Goal: Task Accomplishment & Management: Manage account settings

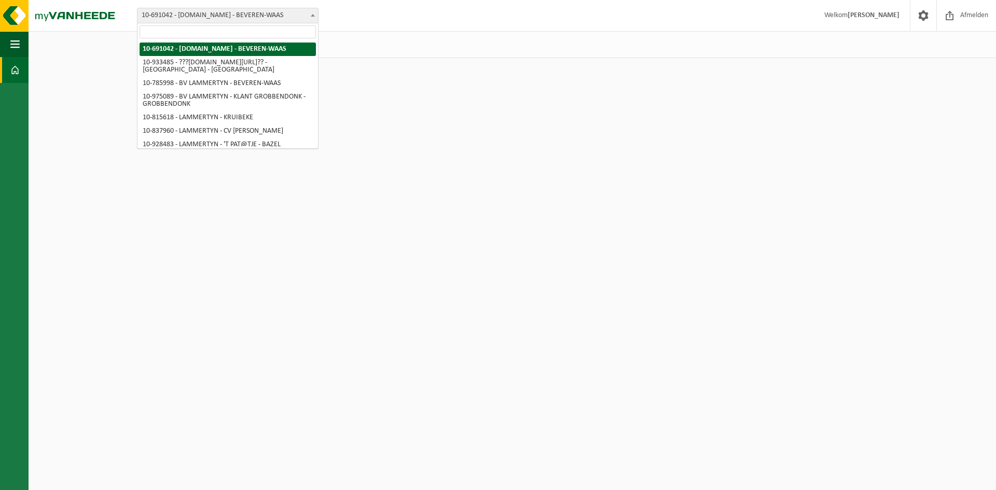
click at [223, 12] on span "10-691042 - [DOMAIN_NAME] - BEVEREN-WAAS" at bounding box center [228, 15] width 181 height 15
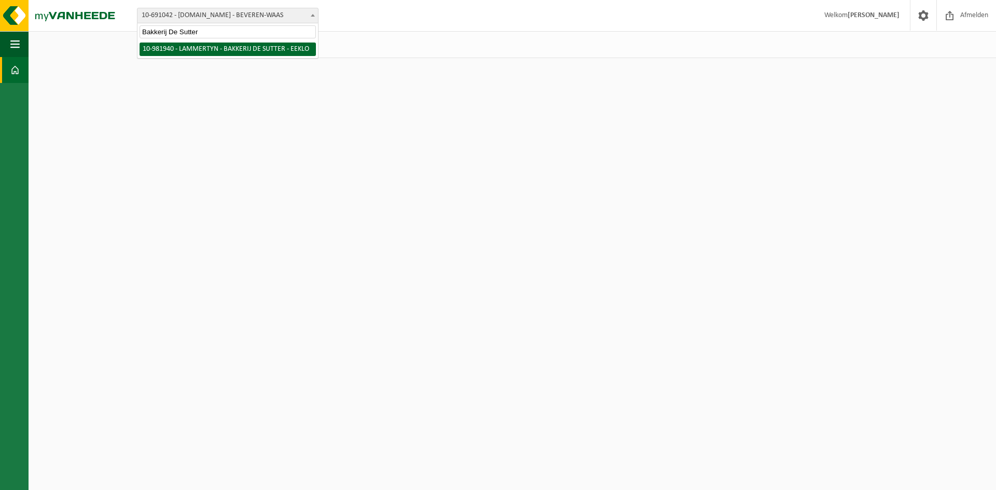
type input "Bakkerij De Sutter"
select select "162275"
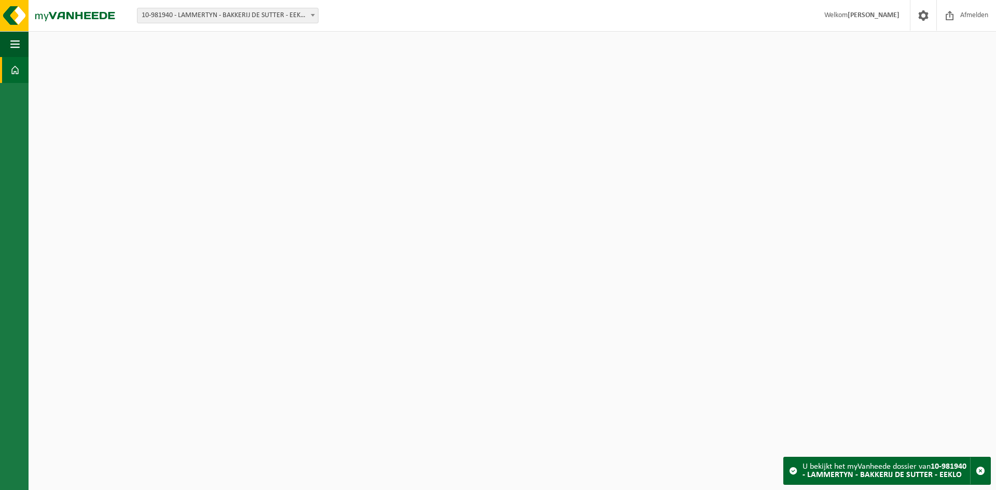
click at [232, 18] on span "10-981940 - LAMMERTYN - BAKKERIJ DE SUTTER - EEKLO" at bounding box center [228, 15] width 181 height 15
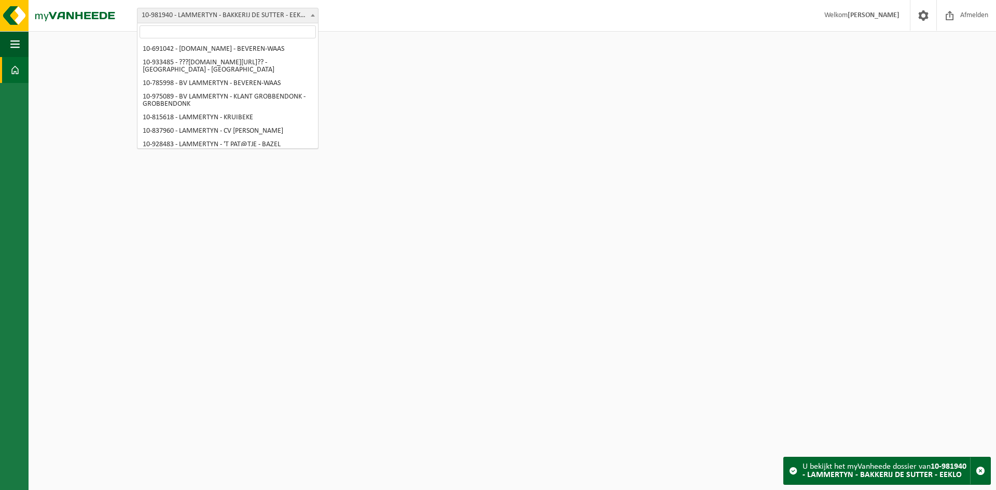
scroll to position [493, 0]
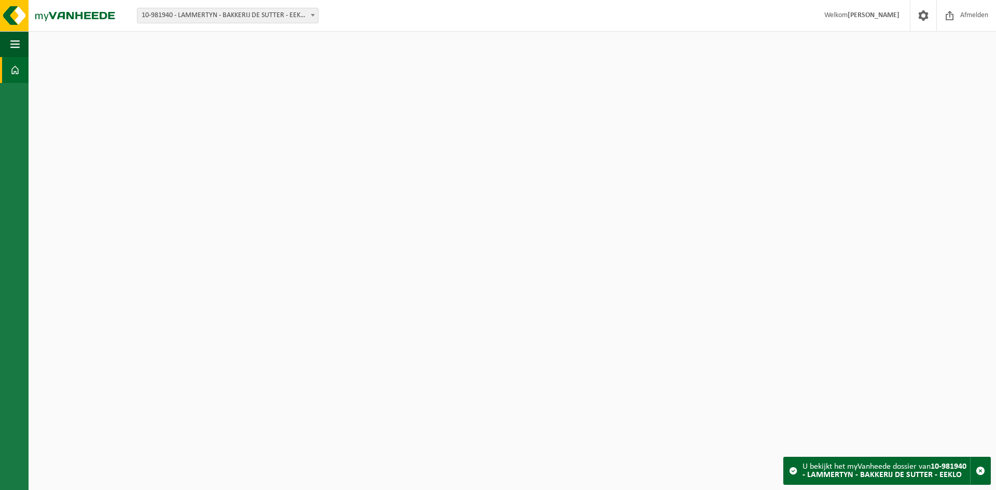
click at [228, 17] on span "10-981940 - LAMMERTYN - BAKKERIJ DE SUTTER - EEKLO" at bounding box center [228, 15] width 181 height 15
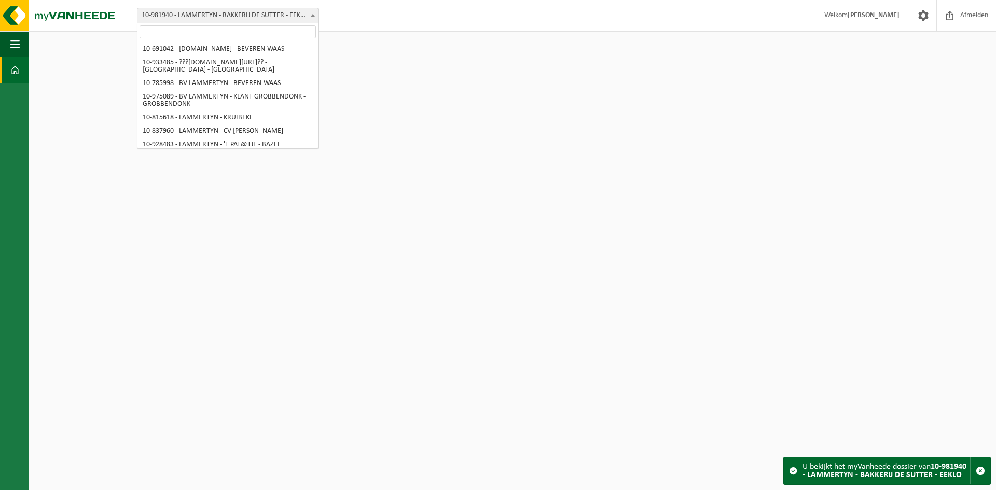
scroll to position [506, 0]
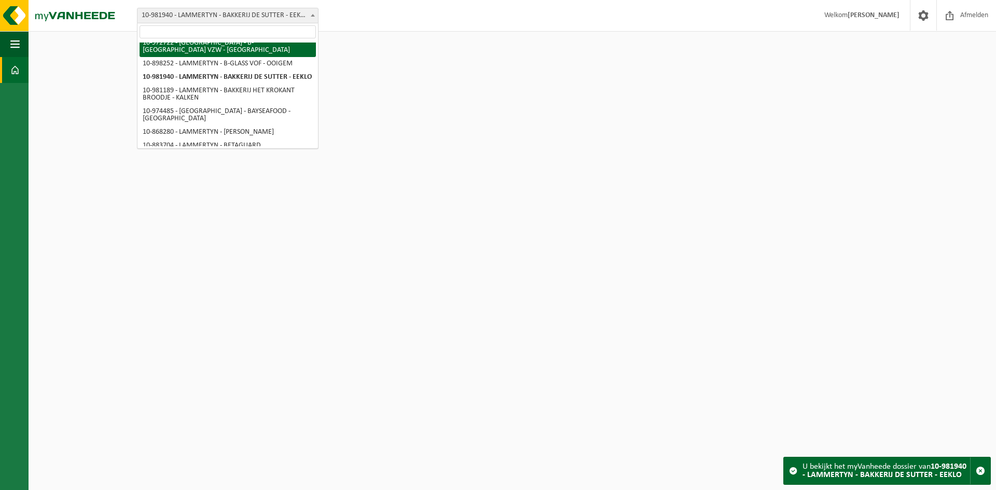
select select "156568"
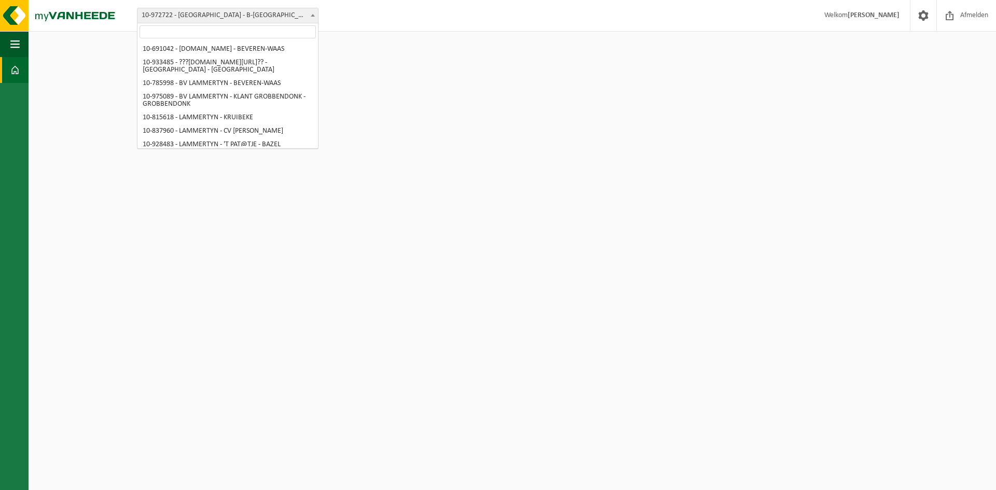
click at [260, 15] on span "10-972722 - [GEOGRAPHIC_DATA] - B-[GEOGRAPHIC_DATA] VZW - [GEOGRAPHIC_DATA]" at bounding box center [228, 15] width 181 height 15
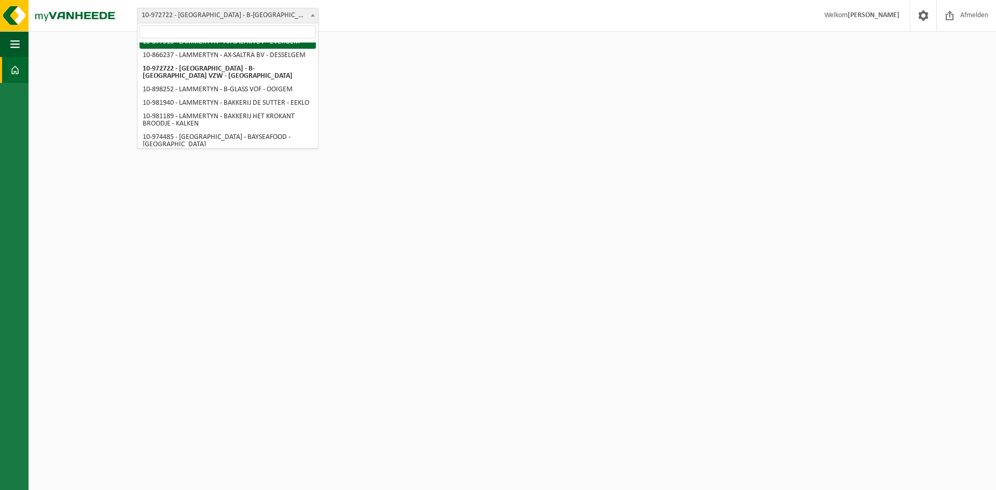
select select "108011"
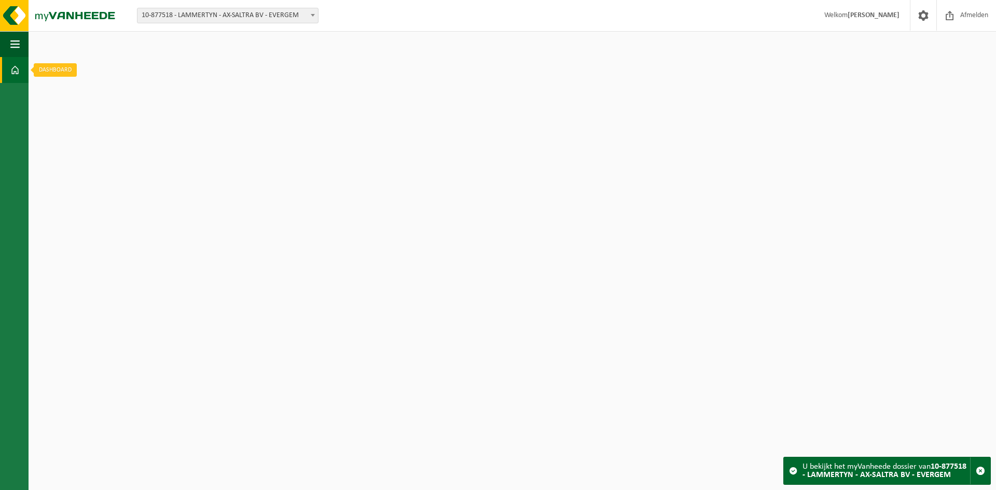
click at [17, 66] on span at bounding box center [14, 70] width 9 height 26
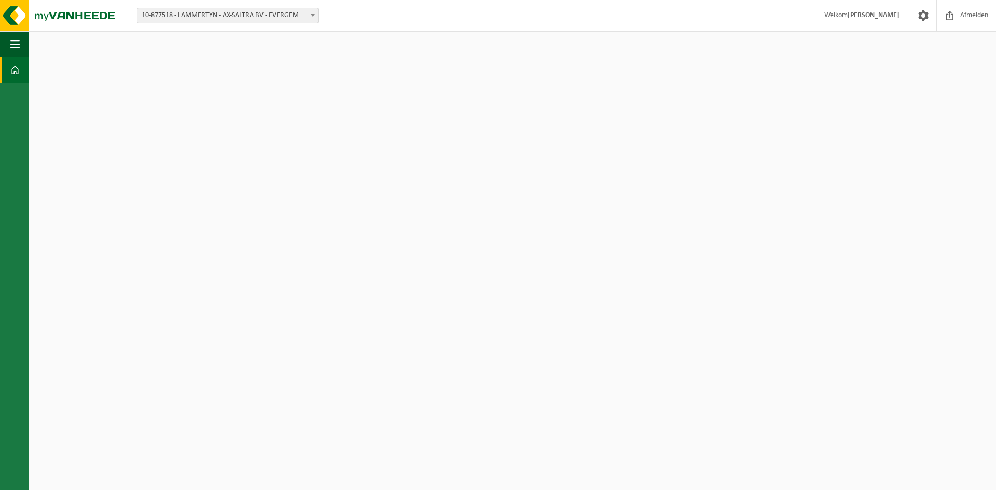
click at [264, 22] on span "10-877518 - LAMMERTYN - AX-SALTRA BV - EVERGEM" at bounding box center [228, 15] width 181 height 15
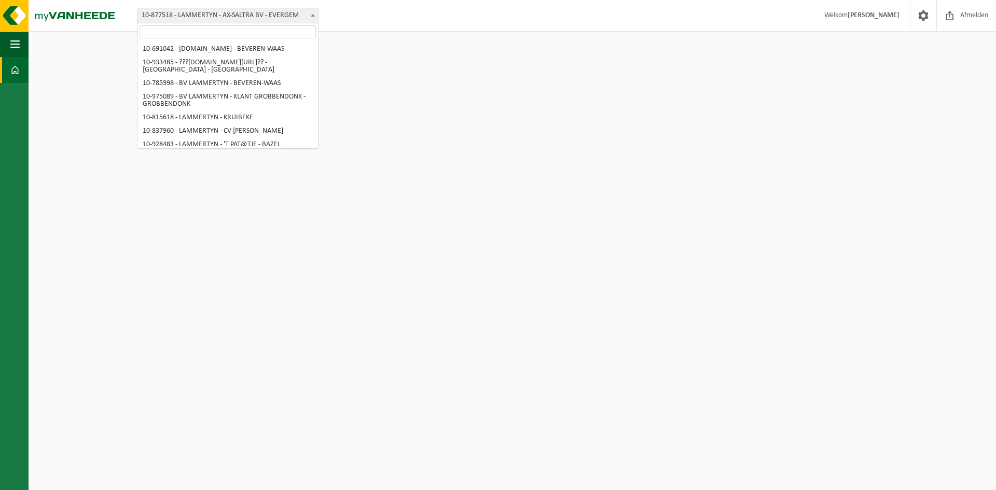
scroll to position [446, 0]
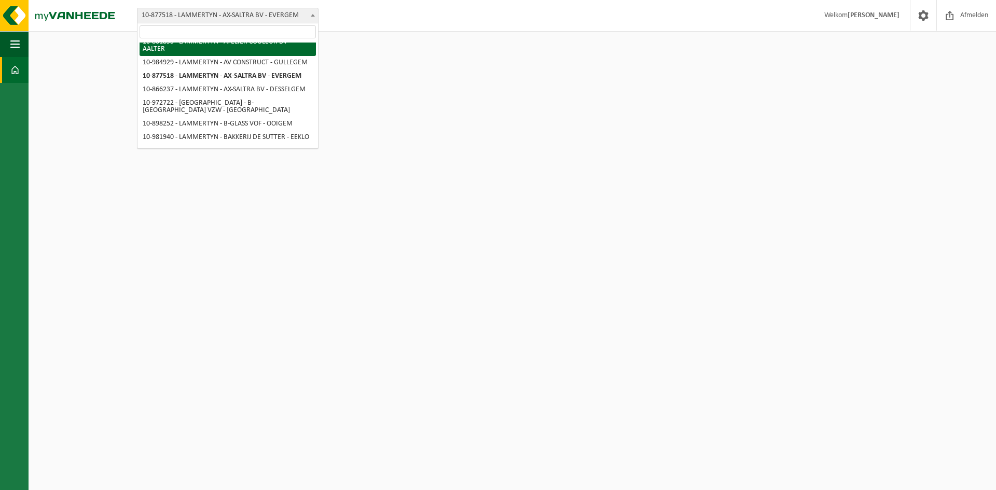
select select "100820"
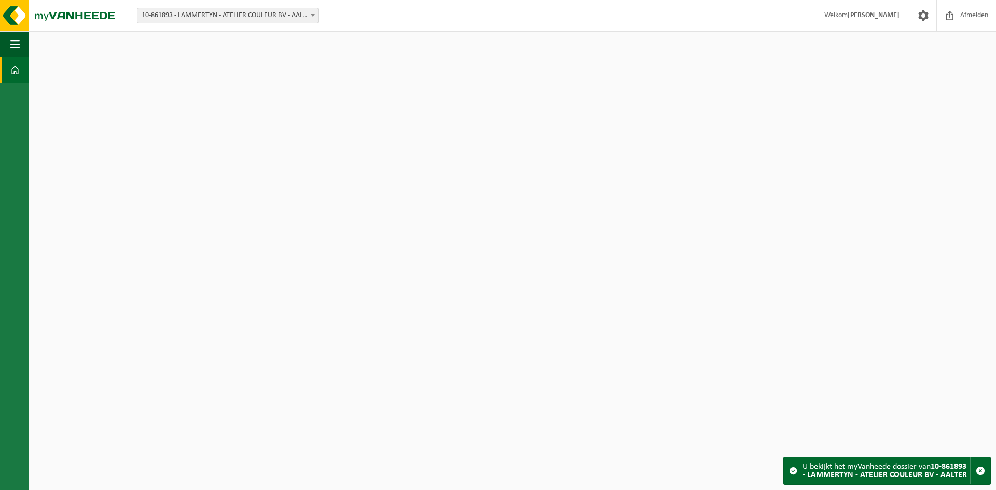
click at [257, 12] on span "10-861893 - LAMMERTYN - ATELIER COULEUR BV - AALTER" at bounding box center [228, 15] width 181 height 15
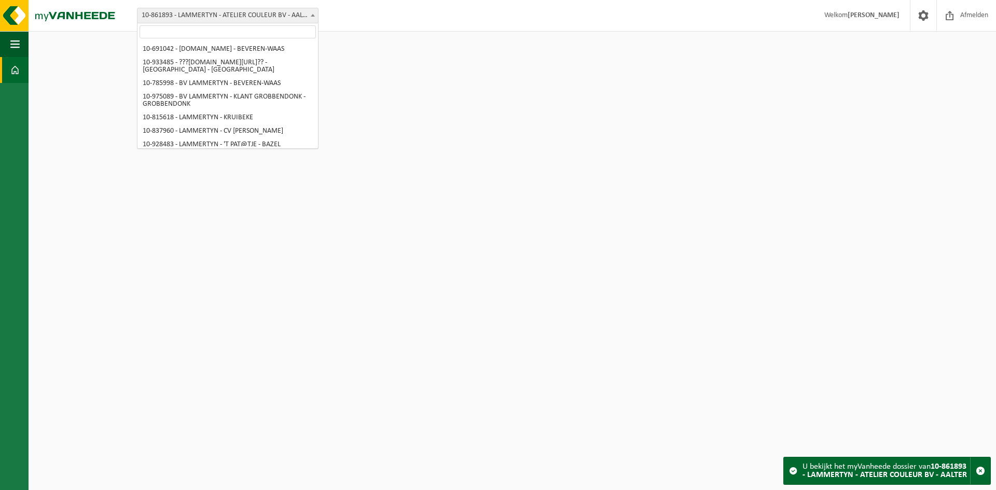
scroll to position [390, 0]
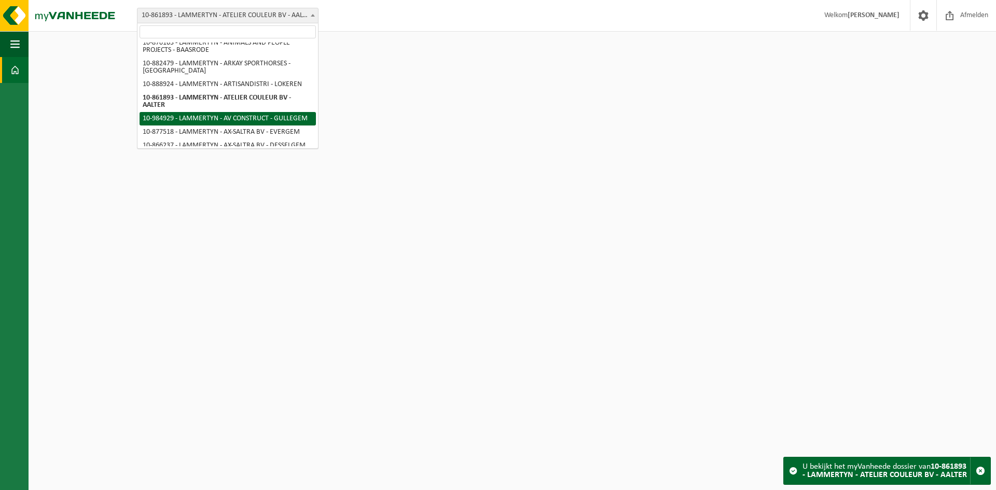
select select "164149"
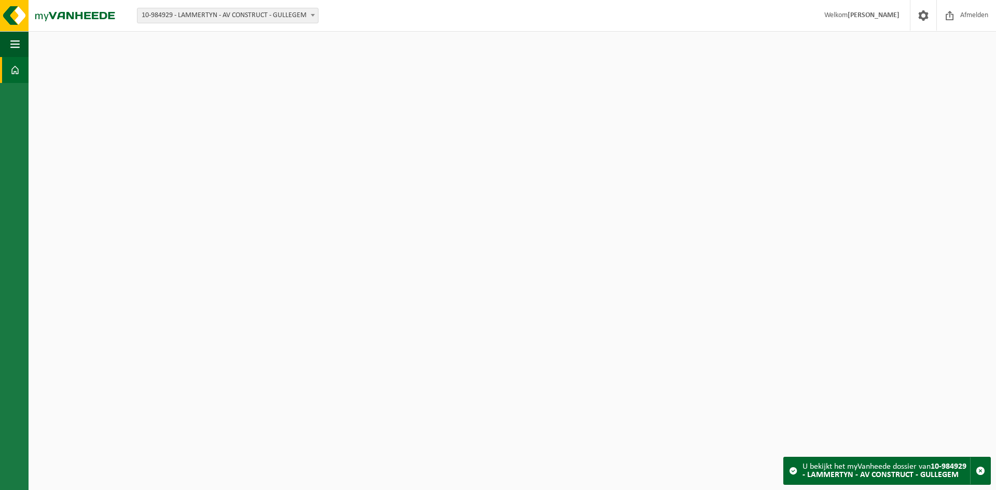
click at [10, 73] on link "Dashboard" at bounding box center [14, 70] width 29 height 26
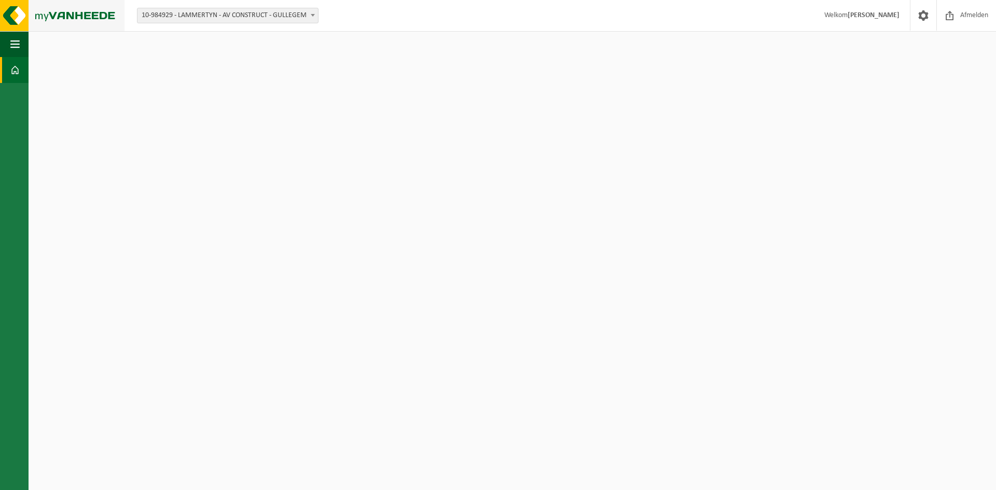
click at [45, 12] on img at bounding box center [62, 15] width 125 height 31
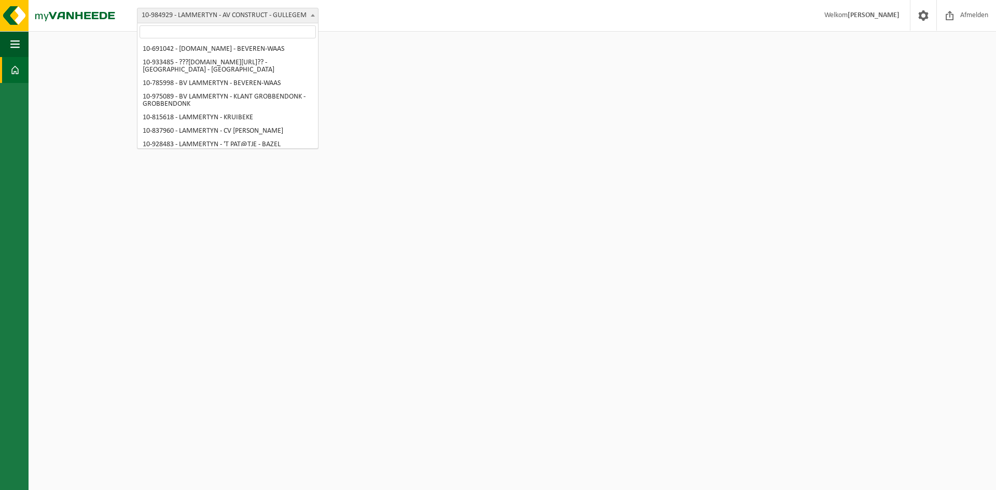
click at [269, 19] on span "10-984929 - LAMMERTYN - AV CONSTRUCT - GULLEGEM" at bounding box center [228, 15] width 181 height 15
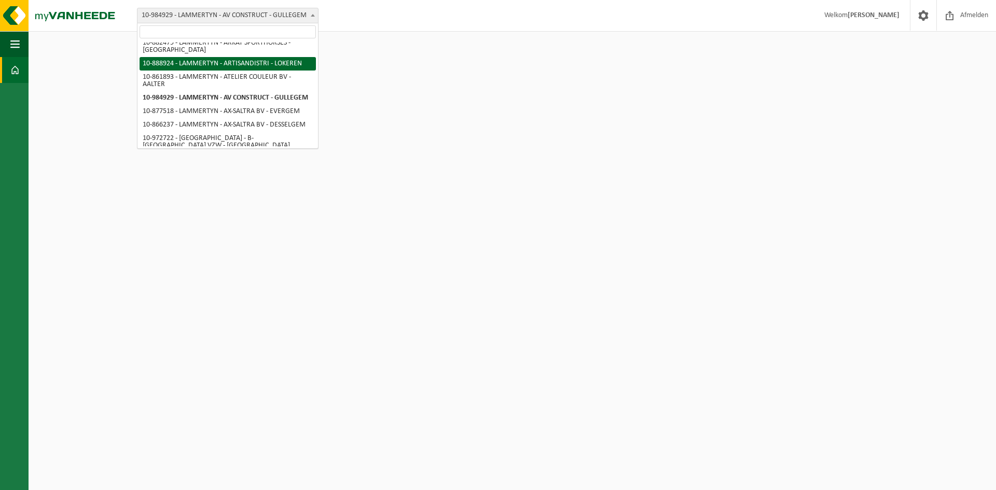
select select "113725"
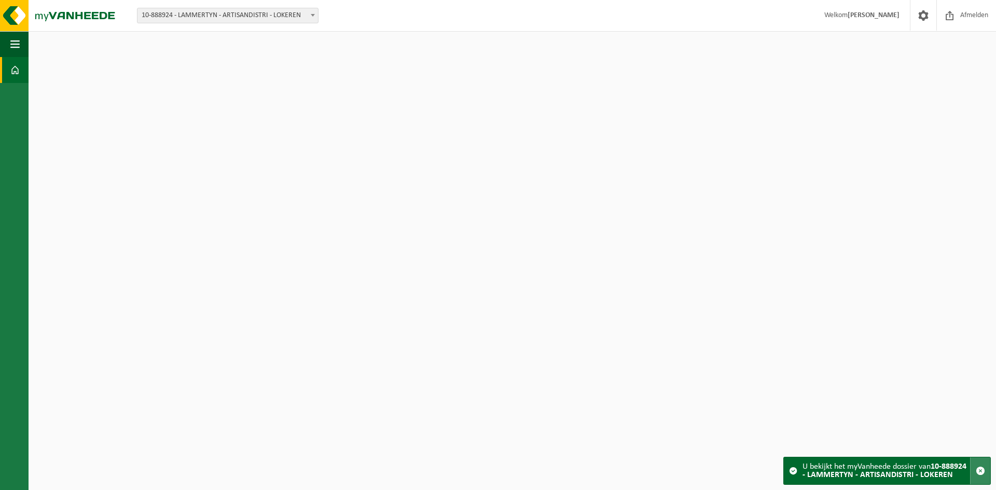
click at [982, 471] on span "button" at bounding box center [980, 471] width 9 height 9
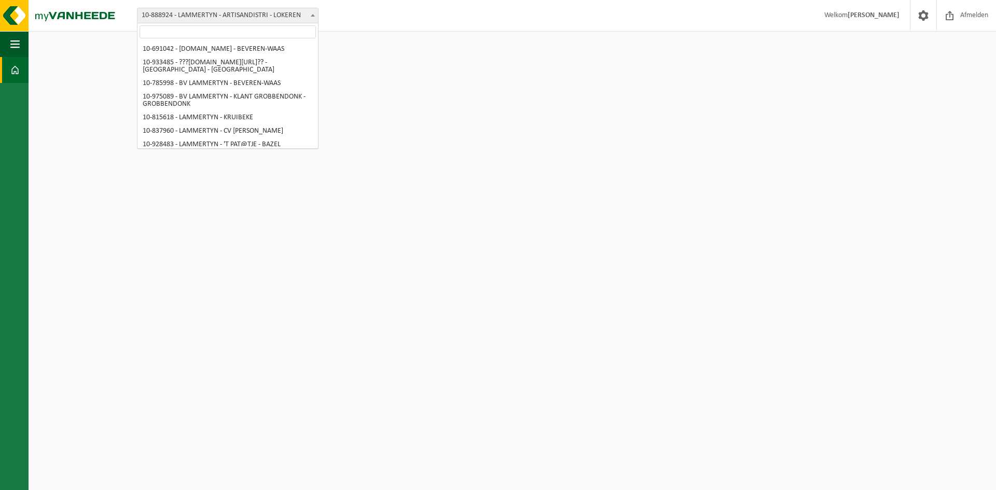
click at [182, 13] on span "10-888924 - LAMMERTYN - ARTISANDISTRI - LOKEREN" at bounding box center [228, 15] width 181 height 15
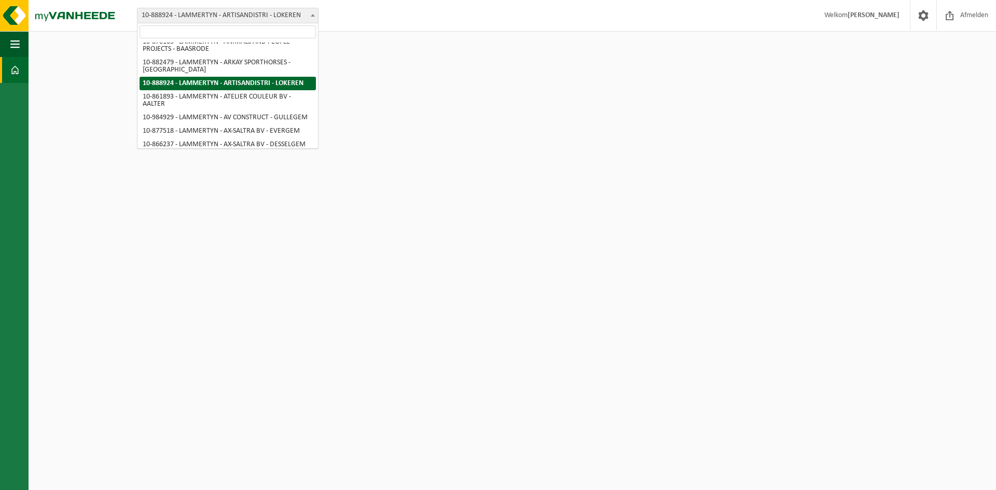
click at [145, 38] on span at bounding box center [228, 31] width 181 height 17
click at [153, 34] on input "search" at bounding box center [228, 31] width 176 height 13
paste input "Bakkerij De Sutter"
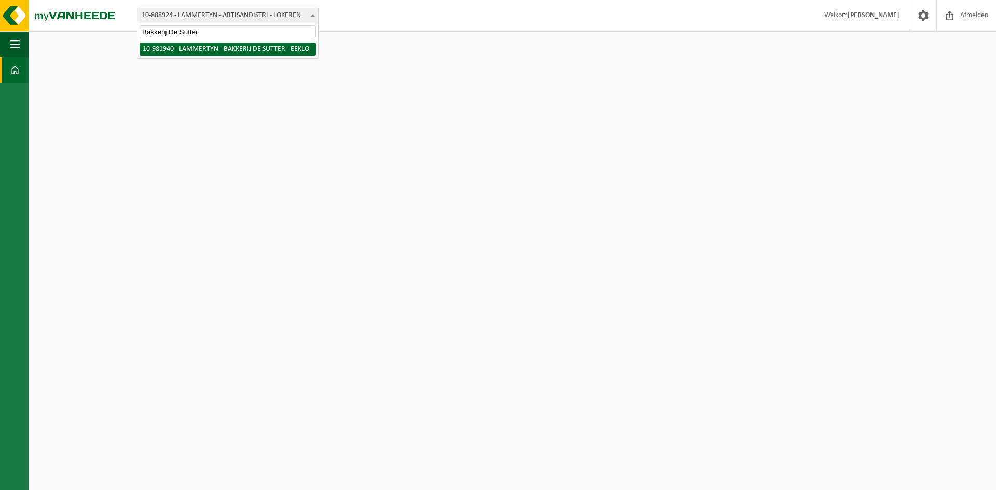
type input "Bakkerij De Sutter"
select select "162275"
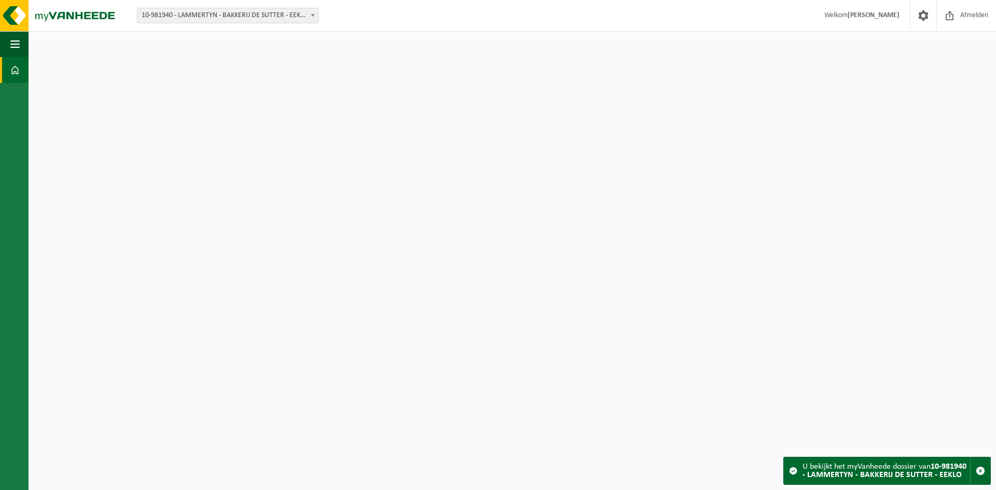
click at [858, 472] on strong "10-981940 - LAMMERTYN - BAKKERIJ DE SUTTER - EEKLO" at bounding box center [885, 471] width 164 height 17
click at [188, 12] on span "10-981940 - LAMMERTYN - BAKKERIJ DE SUTTER - EEKLO" at bounding box center [228, 15] width 181 height 15
type input "Bakkerij De Sutter"
click at [17, 37] on span "button" at bounding box center [14, 44] width 9 height 26
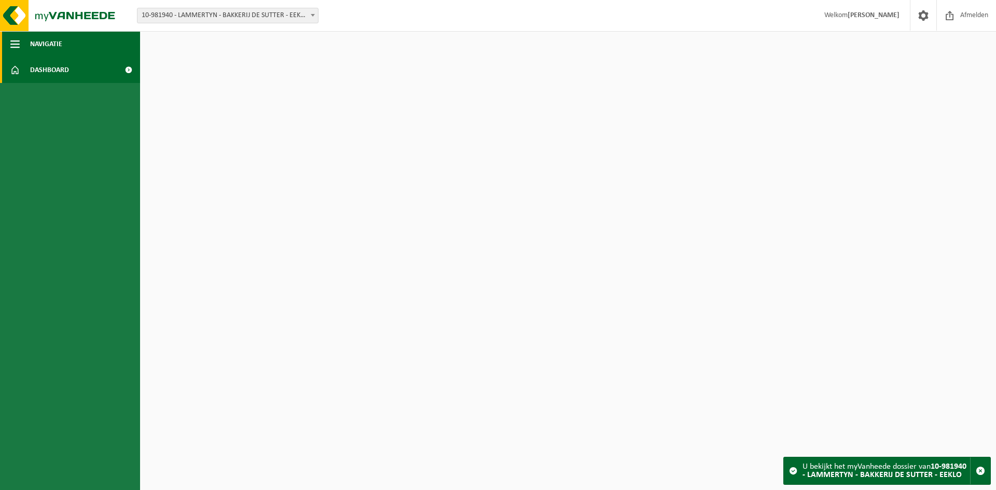
click at [60, 45] on span "Navigatie" at bounding box center [46, 44] width 32 height 26
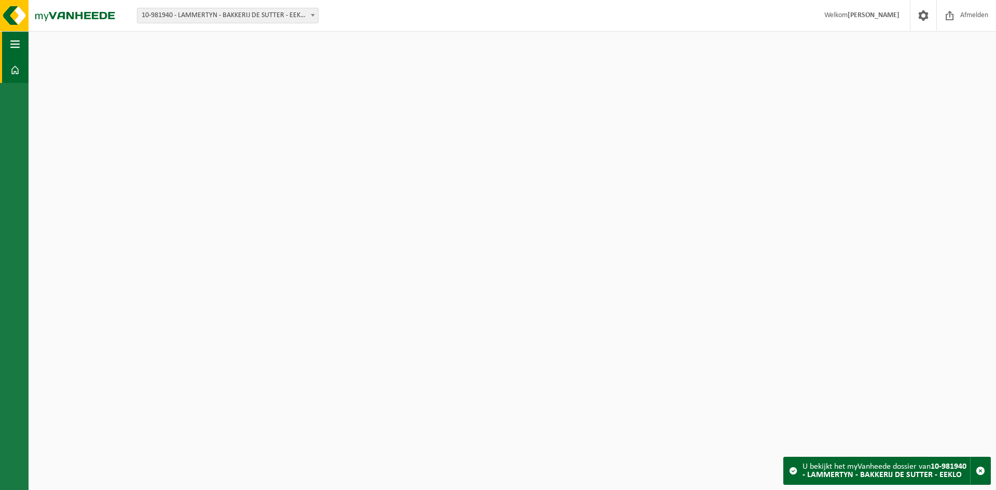
click at [13, 46] on span "button" at bounding box center [14, 44] width 9 height 26
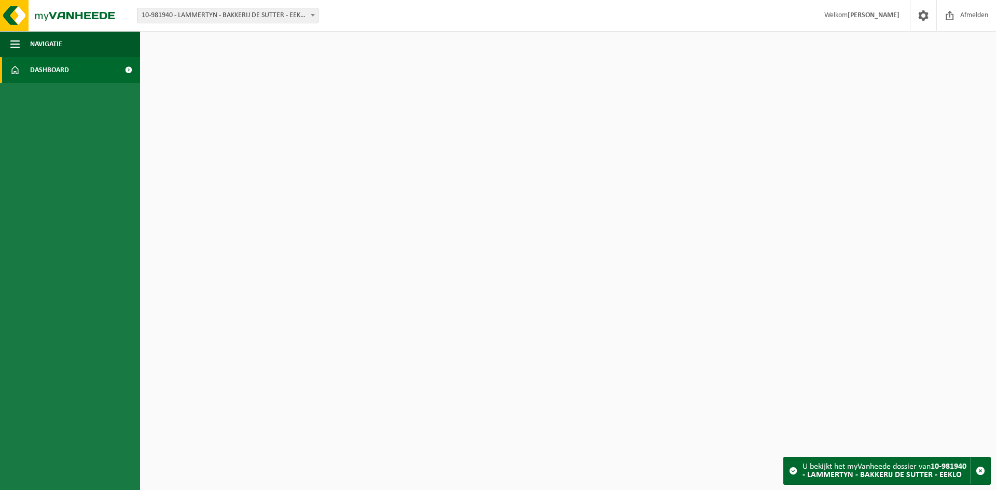
click at [42, 66] on span "Dashboard" at bounding box center [49, 70] width 39 height 26
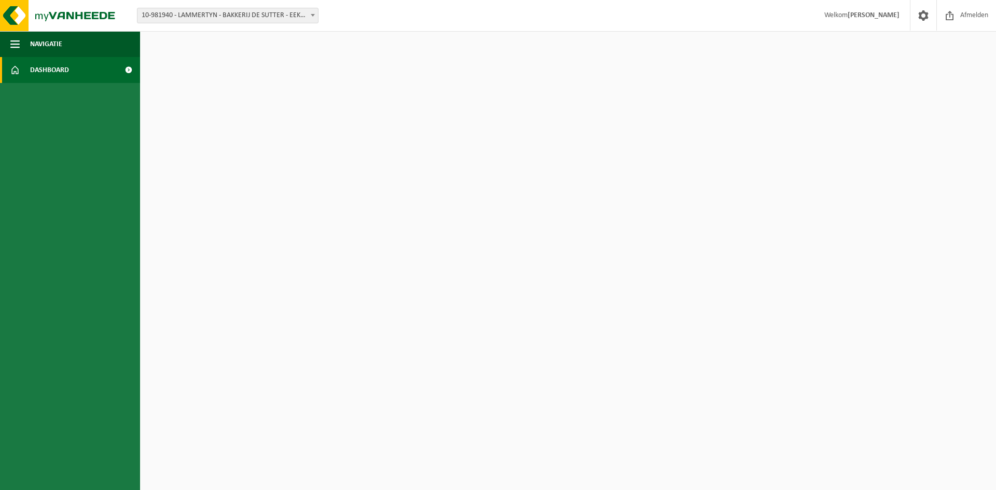
click at [127, 67] on span at bounding box center [128, 70] width 23 height 26
click at [129, 72] on span at bounding box center [128, 70] width 23 height 26
click at [961, 16] on span "Afmelden" at bounding box center [974, 15] width 33 height 31
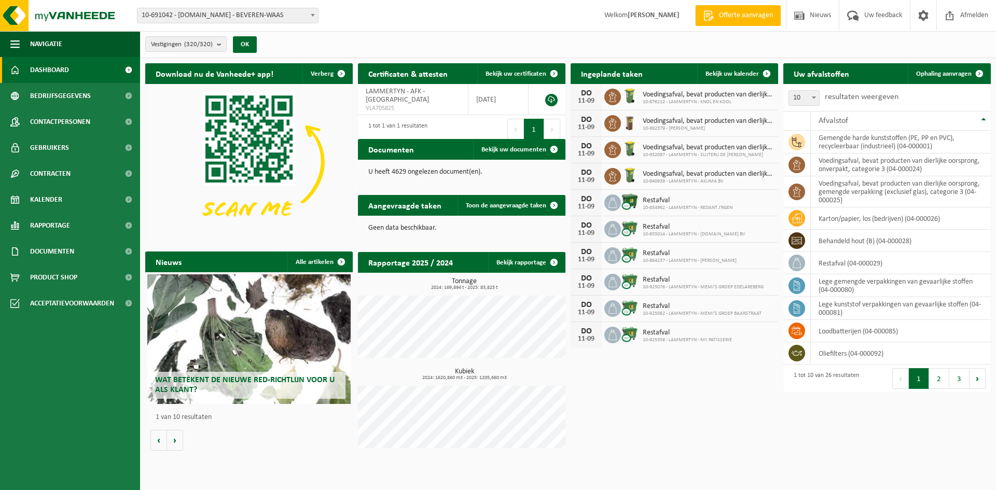
click at [210, 13] on span "10-691042 - [DOMAIN_NAME] - BEVEREN-WAAS" at bounding box center [228, 15] width 181 height 15
type input "Bakkerij De Sutter"
select select "162275"
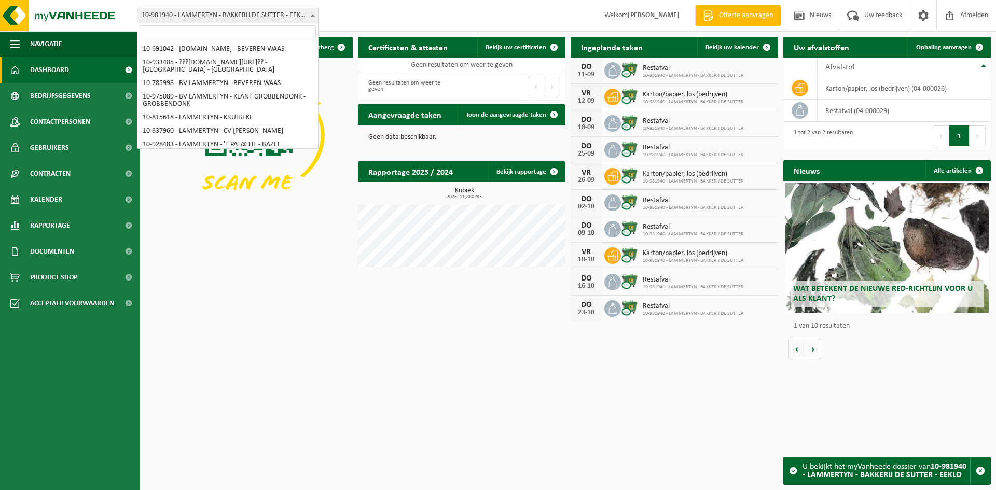
click at [260, 17] on span "10-981940 - LAMMERTYN - BAKKERIJ DE SUTTER - EEKLO" at bounding box center [228, 15] width 181 height 15
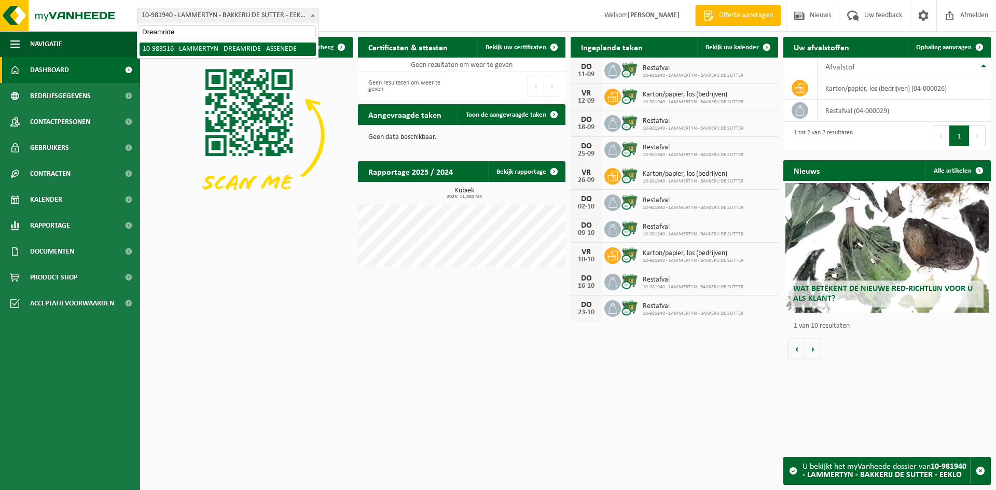
type input "Dreamride"
select select "163269"
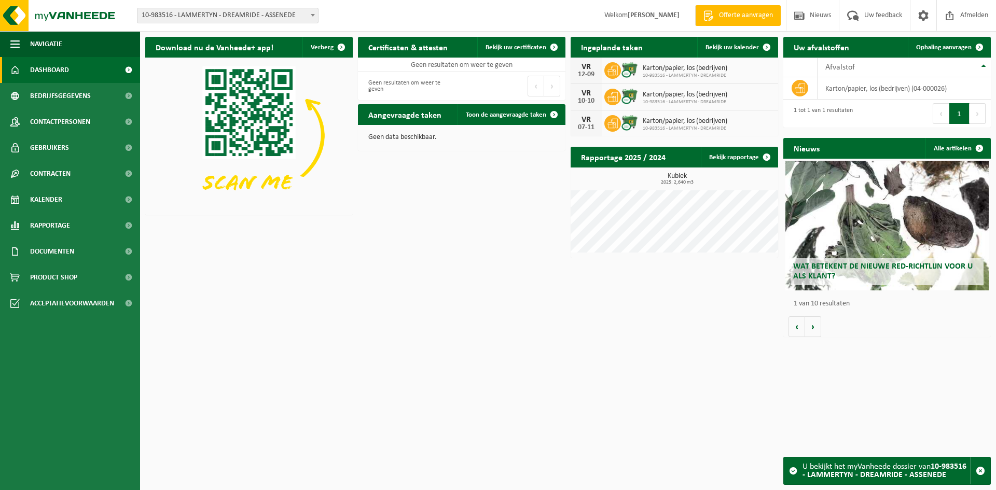
click at [252, 10] on span "10-983516 - LAMMERTYN - DREAMRIDE - ASSENEDE" at bounding box center [228, 15] width 181 height 15
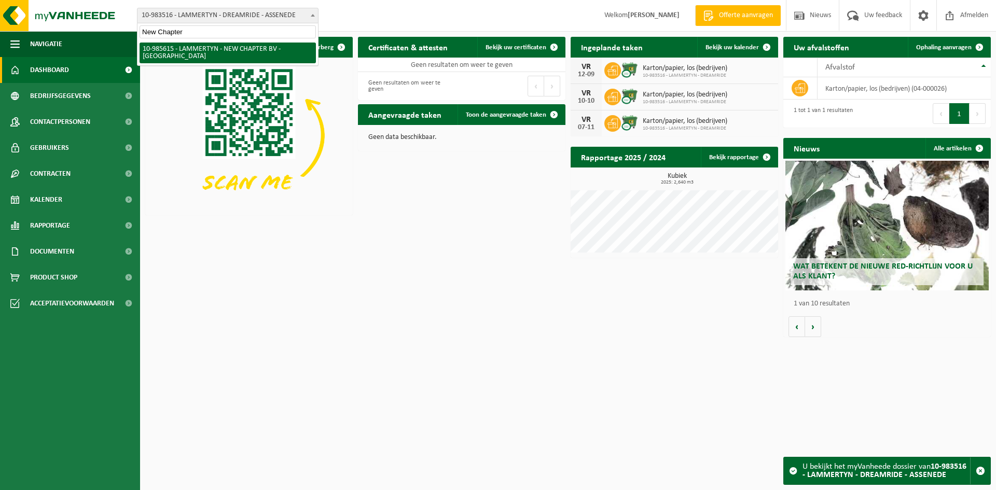
type input "New Chapter"
select select "165194"
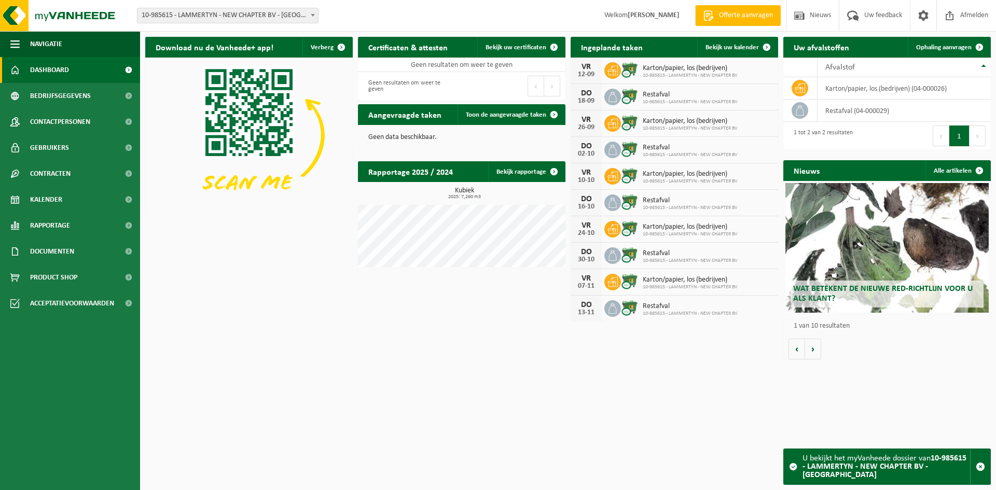
click at [280, 11] on span "10-985615 - LAMMERTYN - NEW CHAPTER BV - [GEOGRAPHIC_DATA]" at bounding box center [228, 15] width 181 height 15
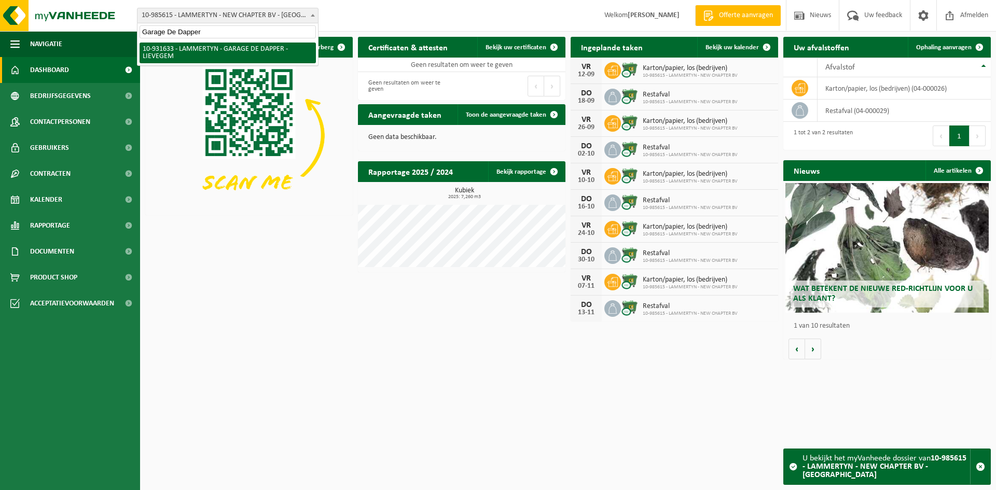
type input "Garage De Dapper"
select select "134806"
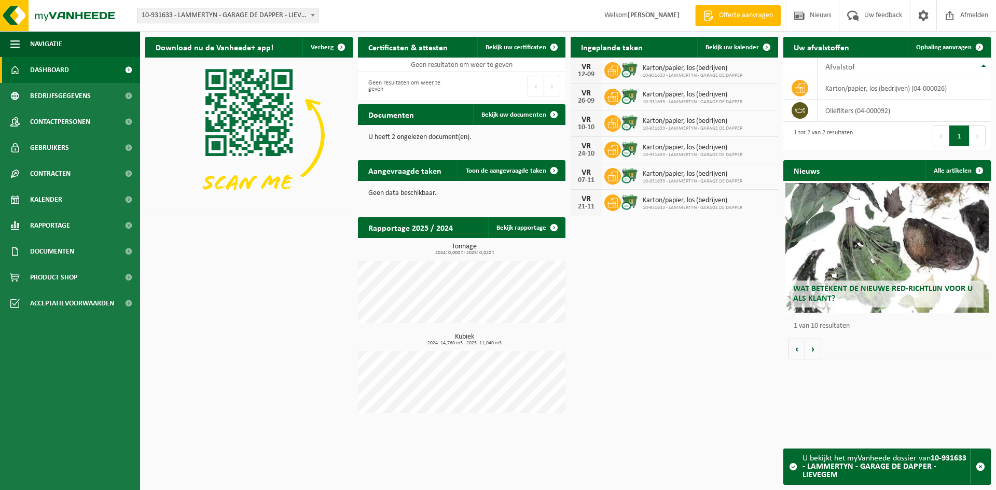
click at [175, 18] on span "10-931633 - LAMMERTYN - GARAGE DE DAPPER - LIEVEGEM" at bounding box center [228, 15] width 181 height 15
type input "Livarti CSB"
select select "169243"
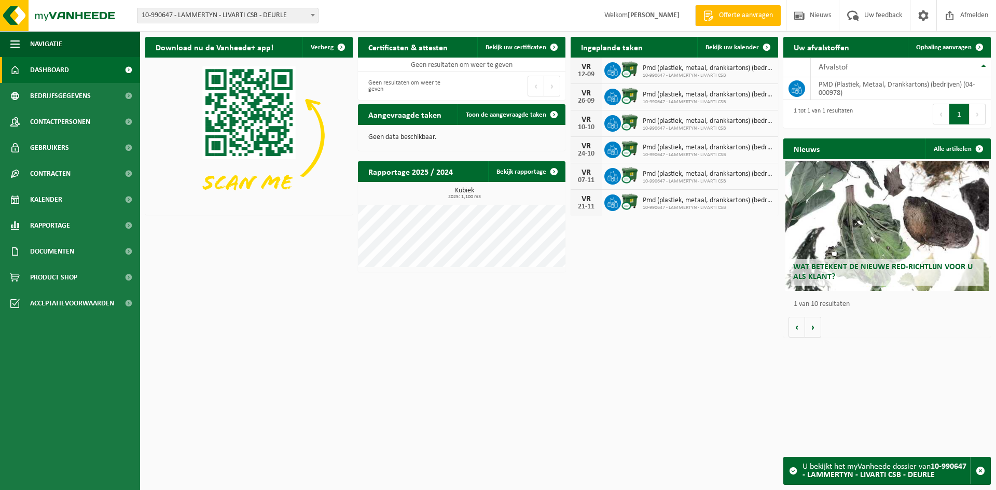
click at [268, 21] on span "10-990647 - LAMMERTYN - LIVARTI CSB - DEURLE" at bounding box center [228, 15] width 181 height 15
click at [216, 33] on input "Ollin BV" at bounding box center [228, 31] width 176 height 13
click at [160, 35] on input "Ollin BV" at bounding box center [228, 31] width 176 height 13
click input "Ollin BV"
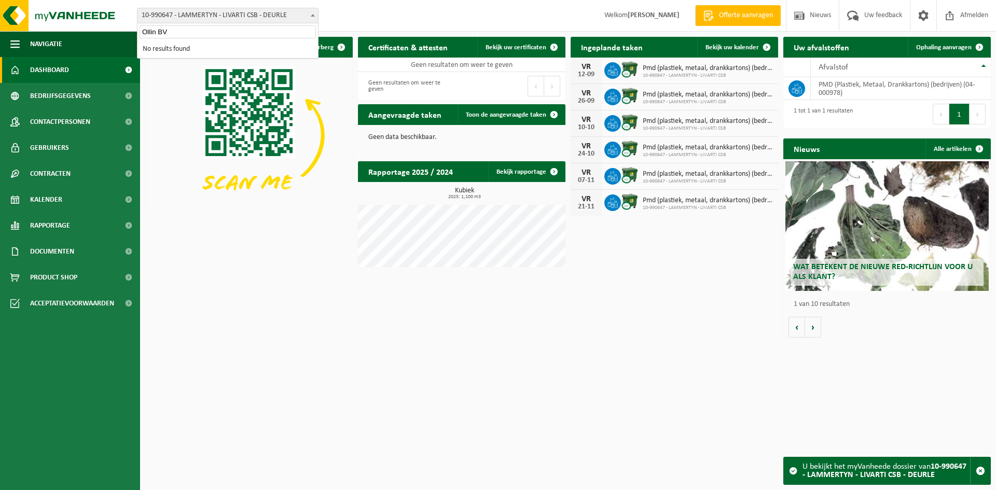
paste input "N.construct"
type input "N.construct"
select select "159068"
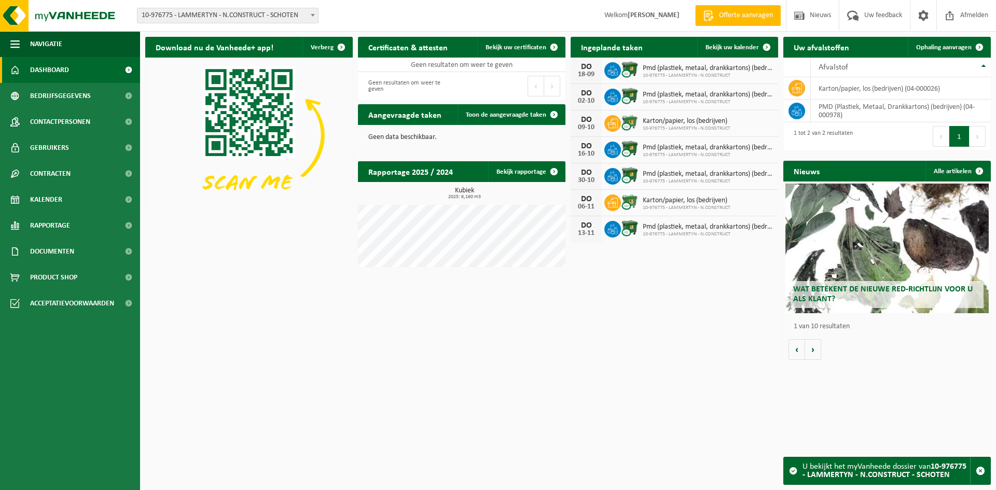
click at [158, 15] on span "10-976775 - LAMMERTYN - N.CONSTRUCT - SCHOTEN" at bounding box center [228, 15] width 181 height 15
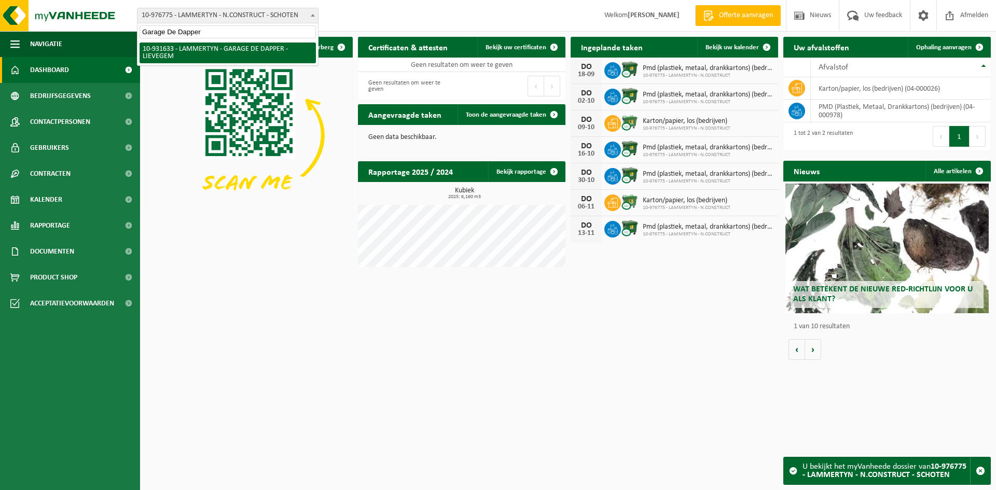
type input "Garage De Dapper"
select select "134806"
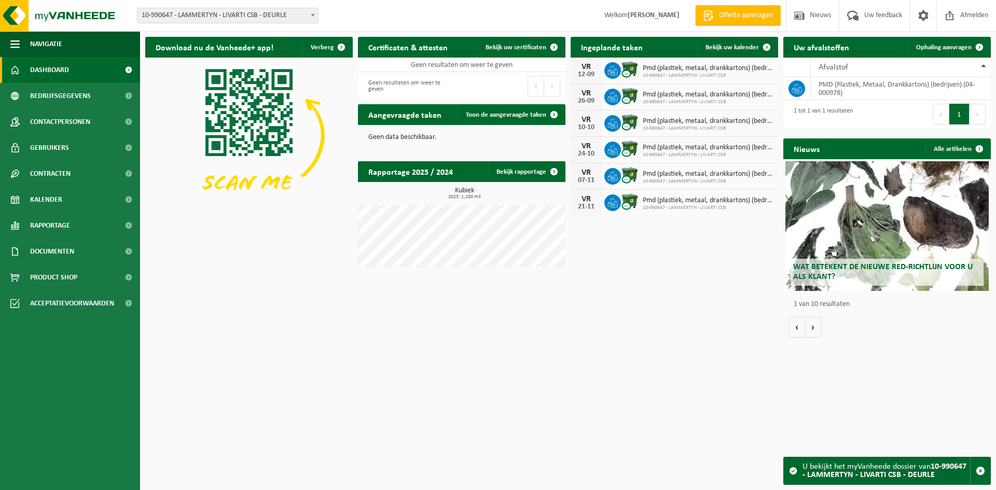
click at [267, 21] on span "10-990647 - LAMMERTYN - LIVARTI CSB - DEURLE" at bounding box center [228, 15] width 181 height 15
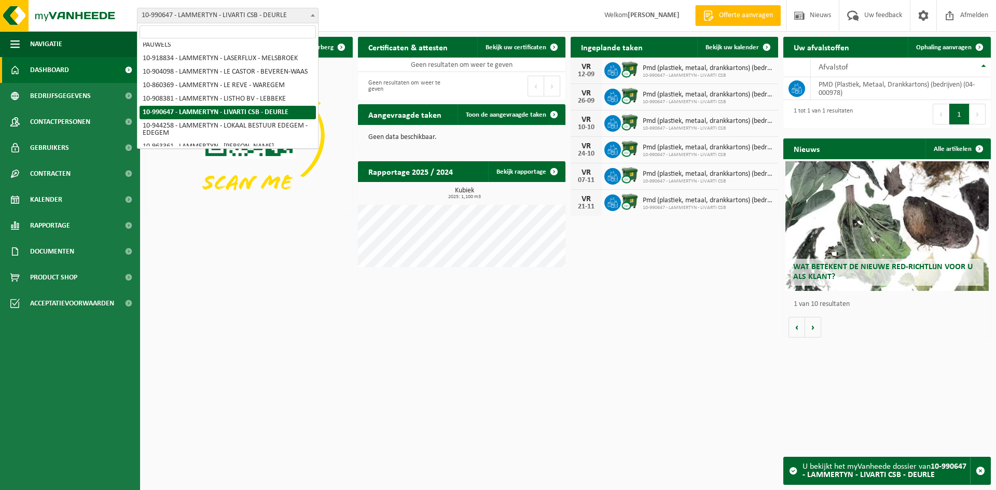
type input "v"
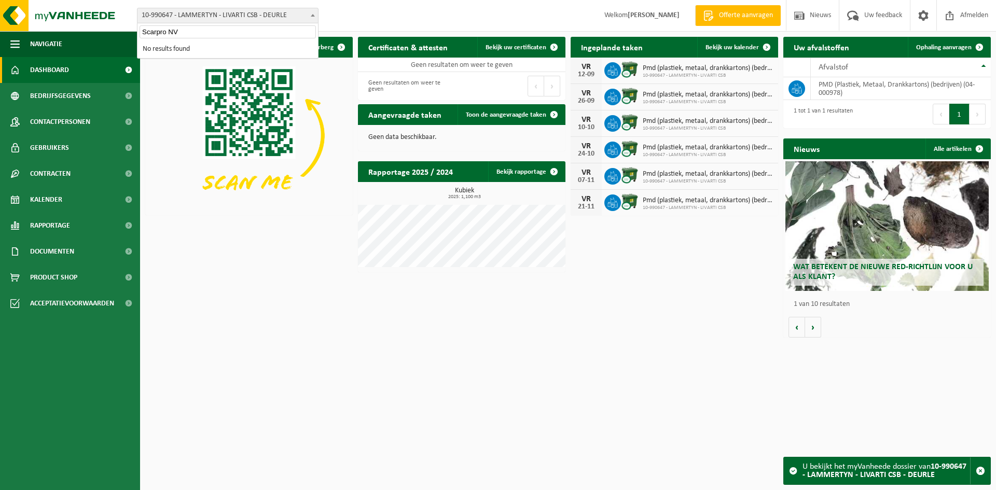
click at [168, 30] on input "Scarpro NV" at bounding box center [228, 31] width 176 height 13
paste input "search"
type input "Scarpro"
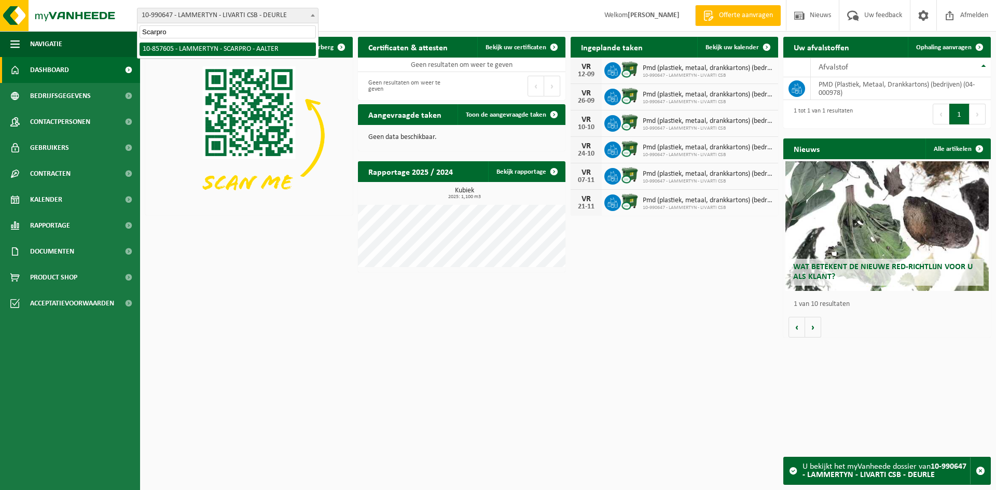
select select "99011"
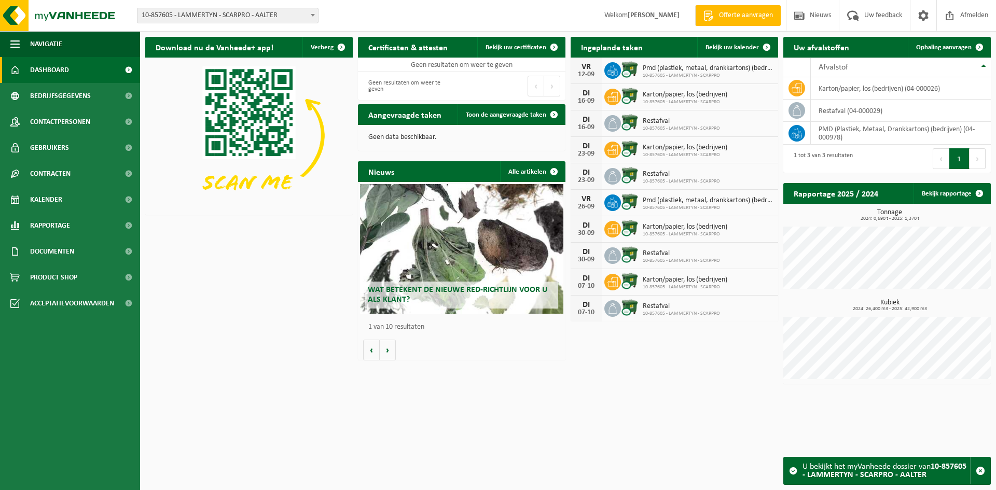
click at [199, 14] on span "10-857605 - LAMMERTYN - SCARPRO - AALTER" at bounding box center [228, 15] width 181 height 15
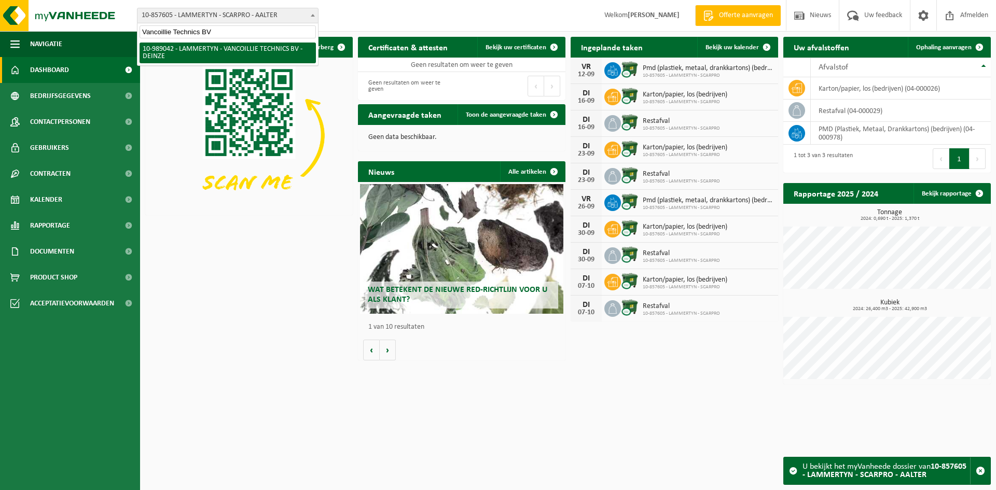
type input "Vancoillie Technics BV"
select select "168157"
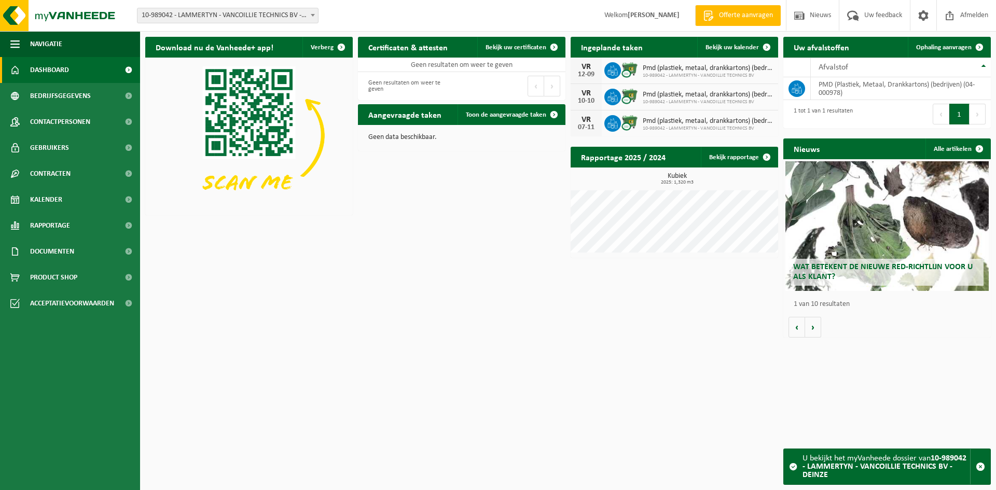
click at [279, 19] on span "10-989042 - LAMMERTYN - VANCOILLIE TECHNICS BV - DEINZE" at bounding box center [228, 15] width 181 height 15
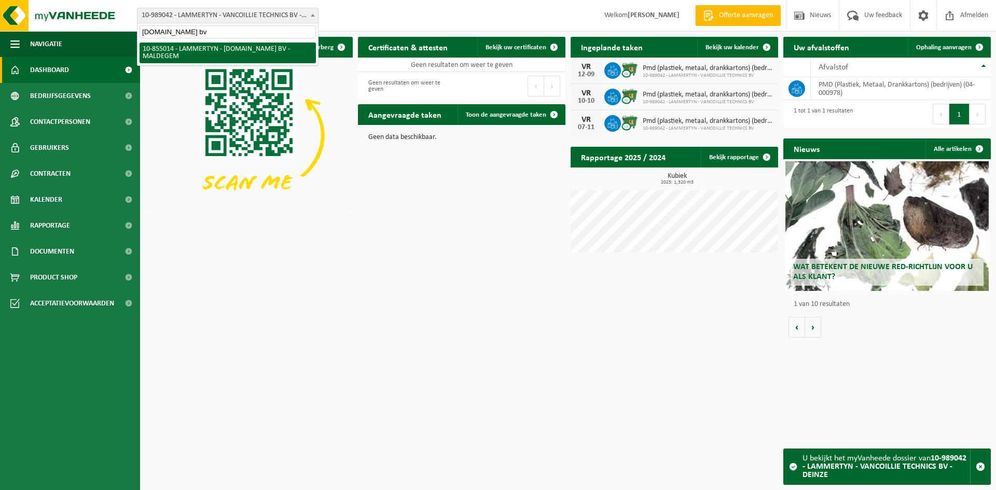
type input "VDV.K.Solutions bv"
select select "98099"
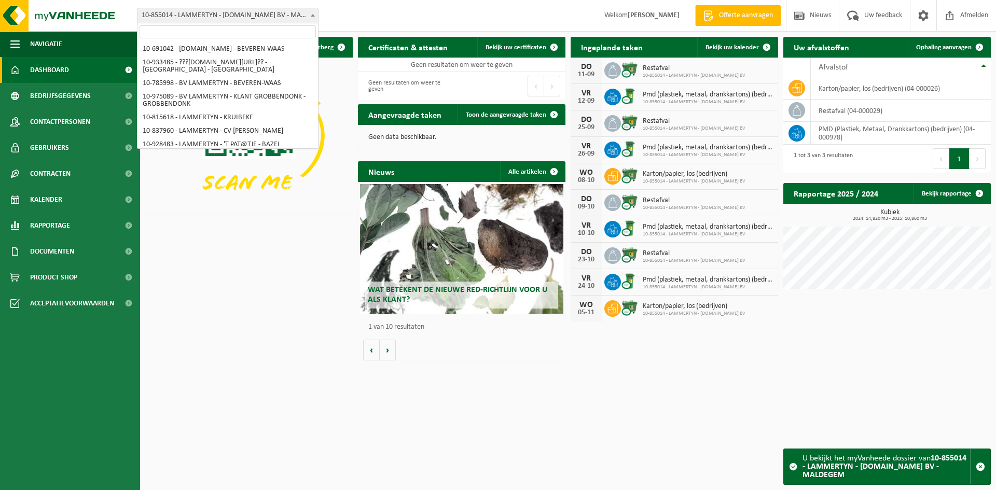
click at [307, 17] on span "10-855014 - LAMMERTYN - [DOMAIN_NAME] BV - MALDEGEM" at bounding box center [228, 15] width 181 height 15
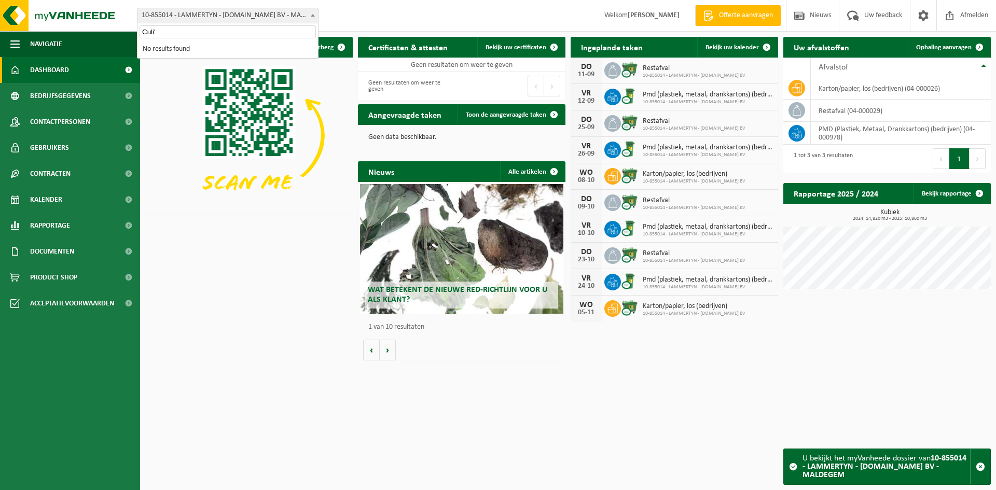
type input "Culi"
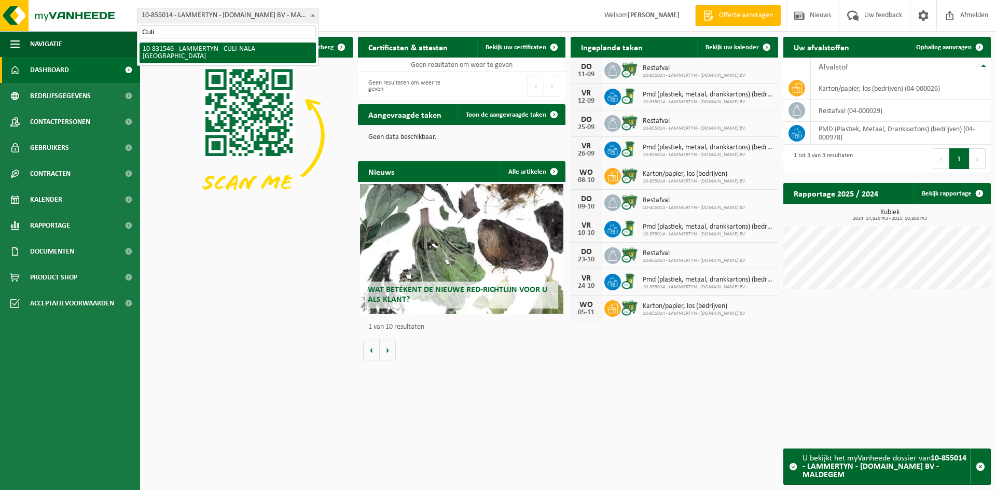
select select "88701"
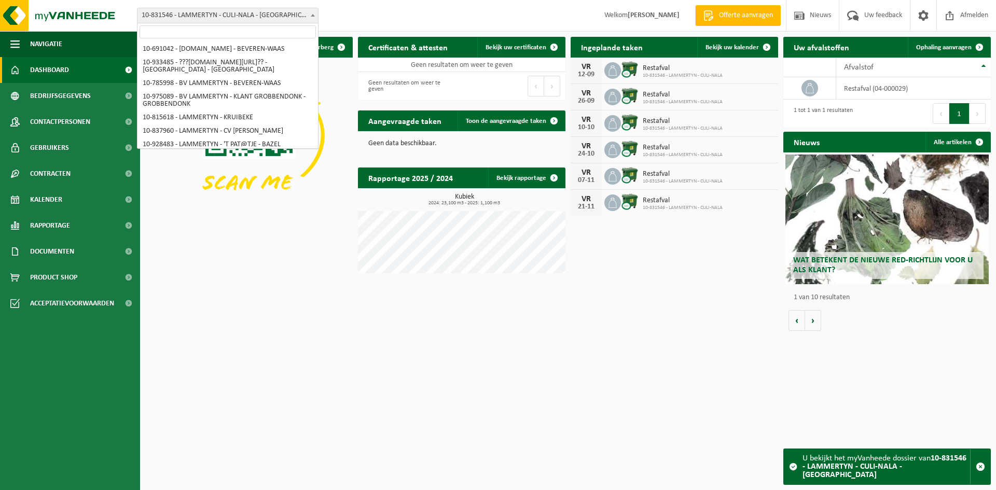
click at [217, 15] on span "10-831546 - LAMMERTYN - CULI-NALA - [GEOGRAPHIC_DATA]" at bounding box center [228, 15] width 181 height 15
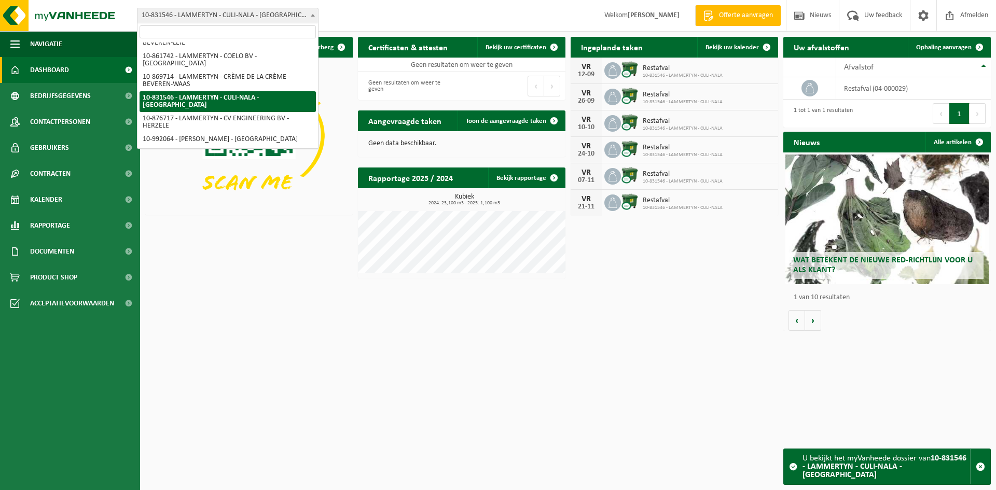
click at [187, 36] on input "search" at bounding box center [228, 31] width 176 height 13
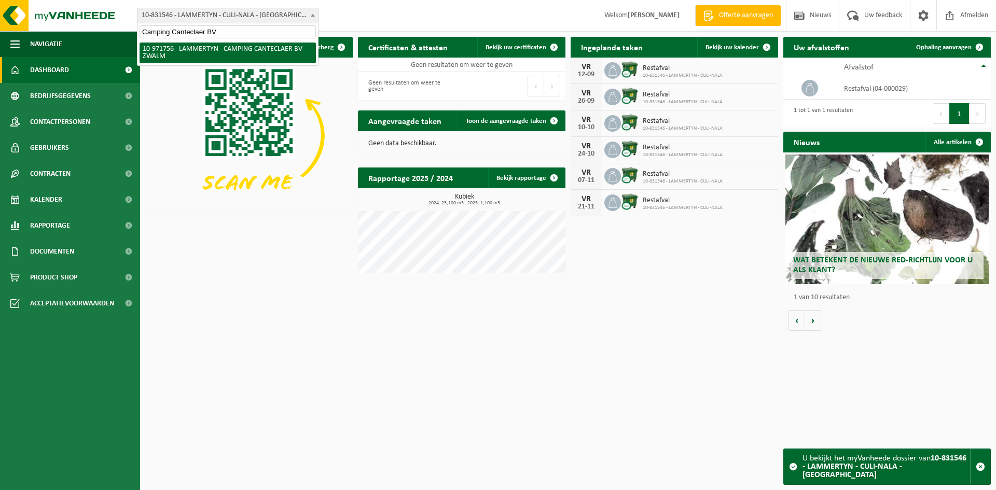
scroll to position [0, 0]
type input "Camping Canteclaer BV"
select select "155984"
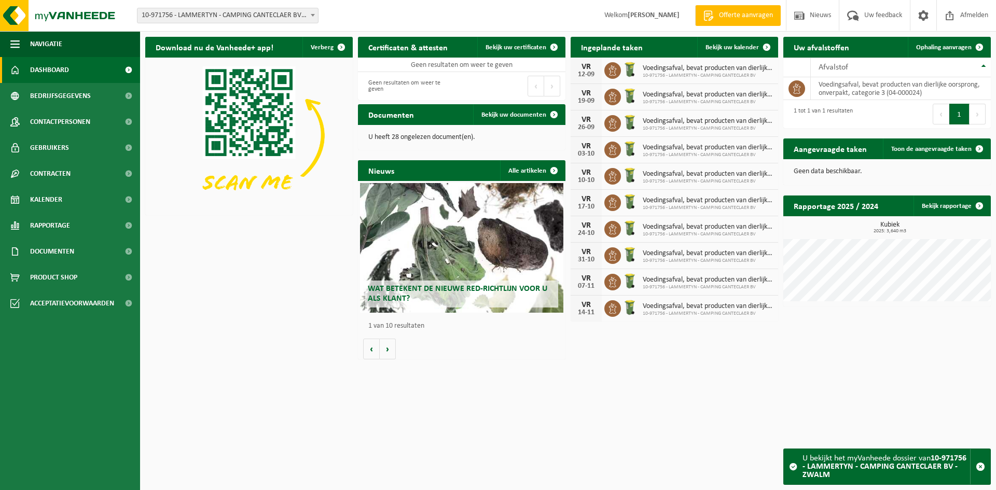
click at [212, 13] on span "10-971756 - LAMMERTYN - CAMPING CANTECLAER BV - ZWALM" at bounding box center [228, 15] width 181 height 15
click at [197, 33] on input "Culi'nala" at bounding box center [228, 31] width 176 height 13
type input "Culi"
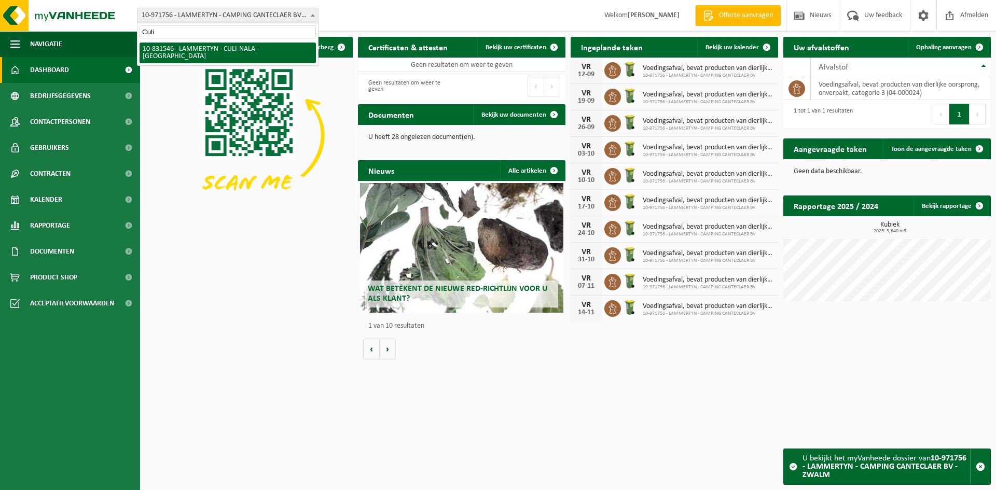
select select "88701"
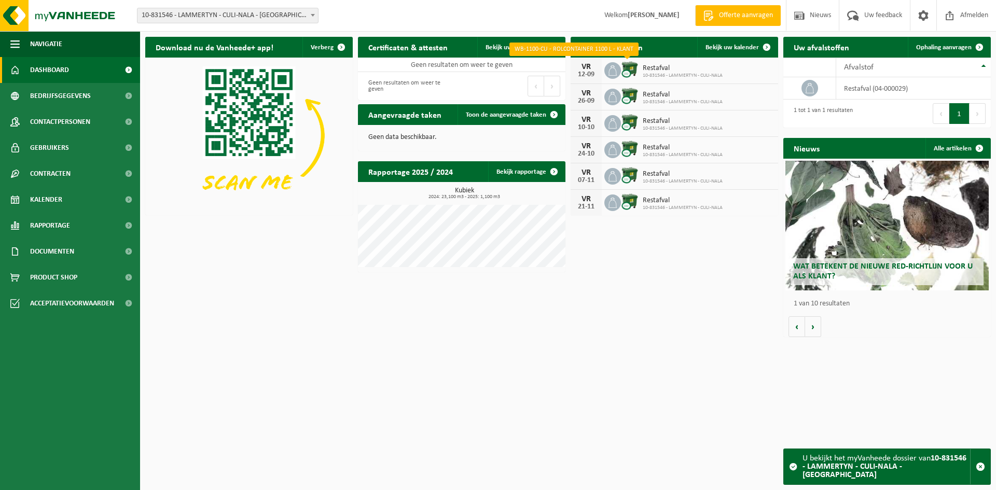
click at [636, 76] on img at bounding box center [630, 70] width 18 height 18
click at [718, 73] on span "10-831546 - LAMMERTYN - CULI-NALA" at bounding box center [683, 76] width 80 height 6
click at [629, 65] on img at bounding box center [630, 70] width 18 height 18
click at [601, 70] on div "[DATE]" at bounding box center [586, 71] width 31 height 26
click at [587, 71] on div "12-09" at bounding box center [586, 74] width 21 height 7
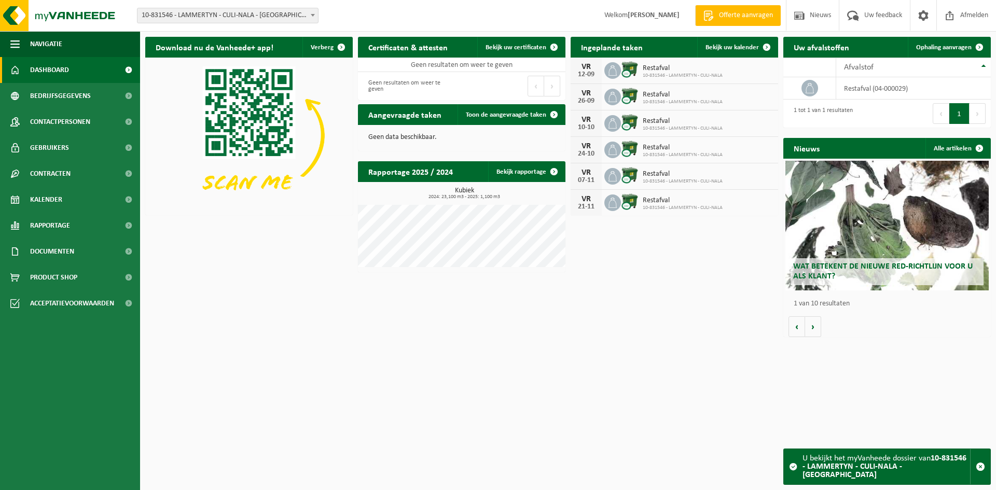
click at [684, 75] on span "10-831546 - LAMMERTYN - CULI-NALA" at bounding box center [683, 76] width 80 height 6
click at [725, 74] on div "[DATE] Restafval 10-831546 - LAMMERTYN - CULI-NALA" at bounding box center [675, 71] width 208 height 26
click at [818, 90] on span at bounding box center [810, 88] width 17 height 17
click at [806, 85] on icon at bounding box center [810, 88] width 10 height 10
drag, startPoint x: 166, startPoint y: 23, endPoint x: 170, endPoint y: 18, distance: 6.8
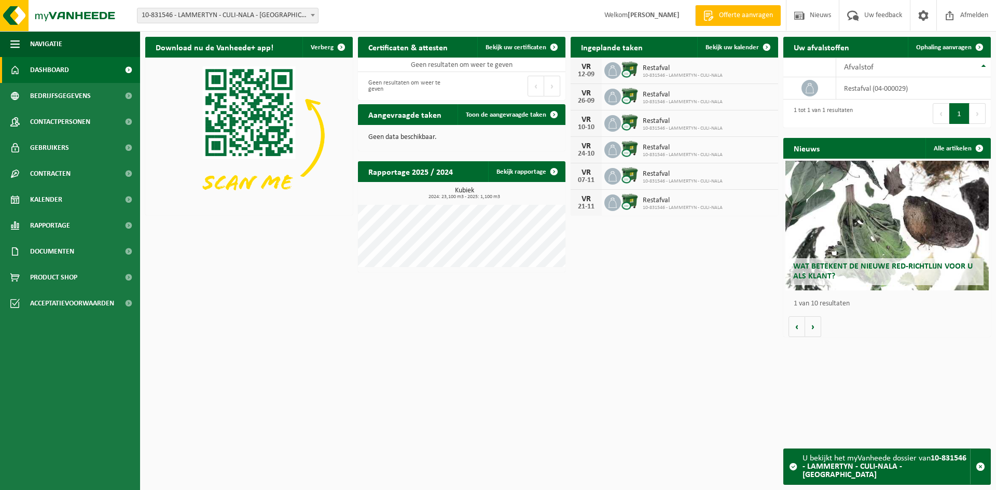
click at [167, 22] on div "Vestiging: 10-691042 - LAMMERTYN.NET - BEVEREN-WAAS 10-933485 - ???LAMMERTYN.NE…" at bounding box center [498, 16] width 996 height 32
click at [171, 16] on span "10-831546 - LAMMERTYN - CULI-NALA - [GEOGRAPHIC_DATA]" at bounding box center [228, 15] width 181 height 15
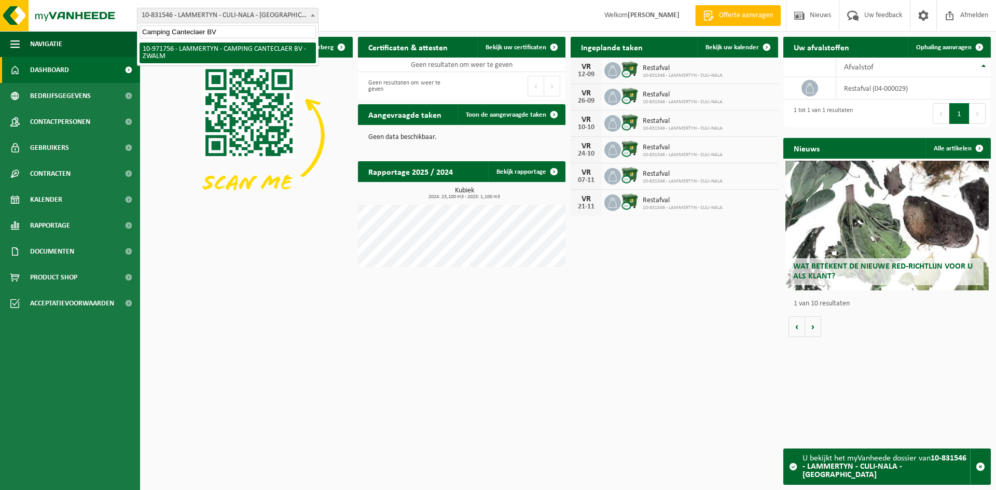
type input "Camping Canteclaer BV"
select select "155984"
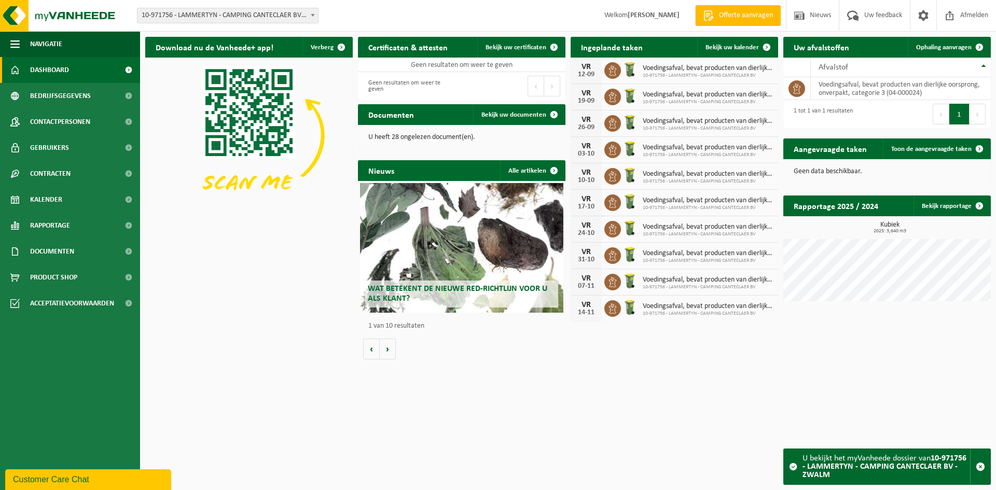
click at [257, 18] on span "10-971756 - LAMMERTYN - CAMPING CANTECLAER BV - ZWALM" at bounding box center [228, 15] width 181 height 15
type input "Culi"
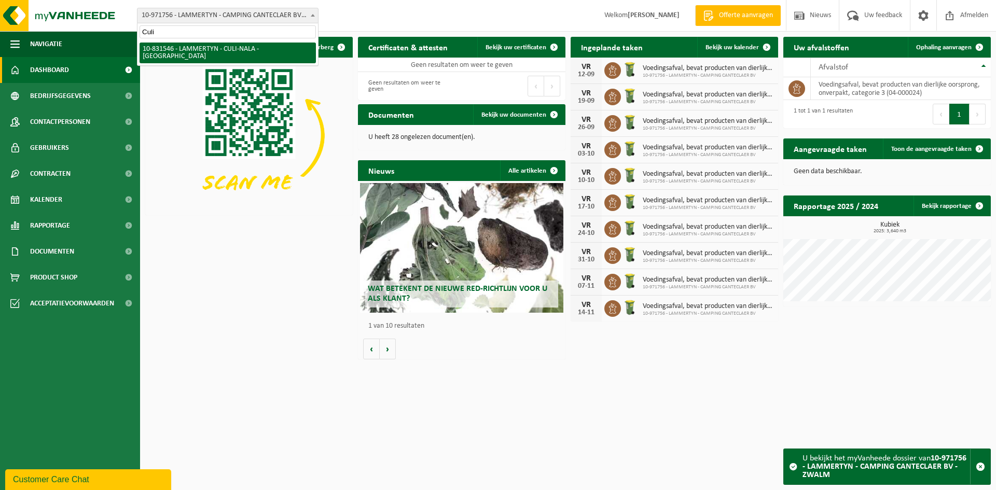
select select "88701"
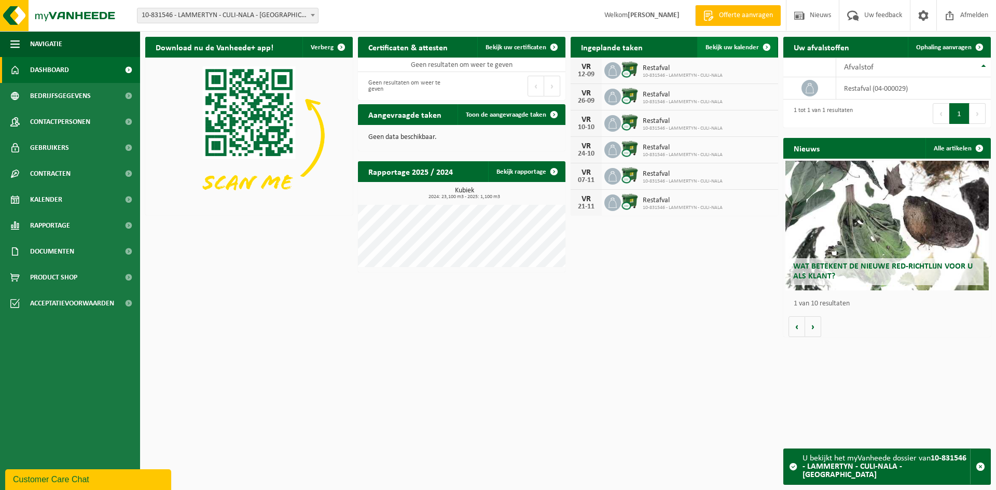
click at [730, 52] on link "Bekijk uw kalender" at bounding box center [737, 47] width 80 height 21
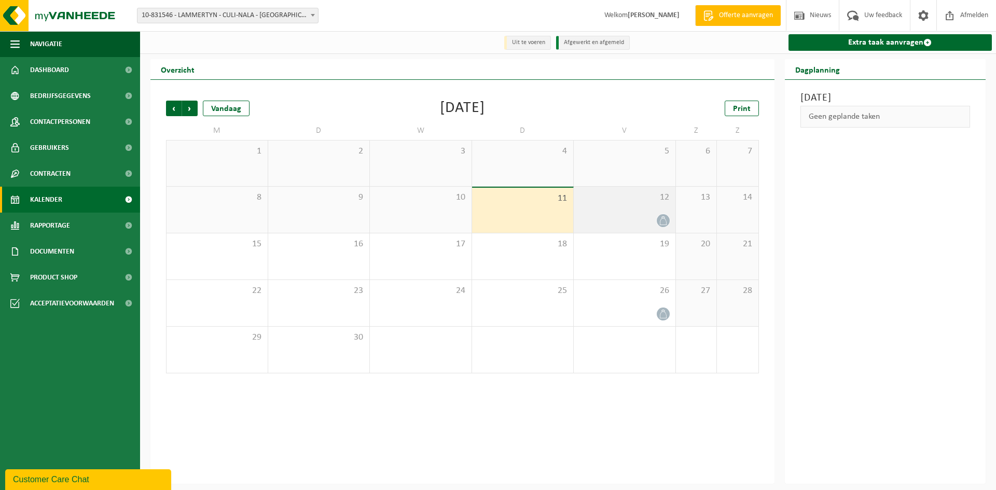
click at [619, 201] on span "12" at bounding box center [624, 197] width 91 height 11
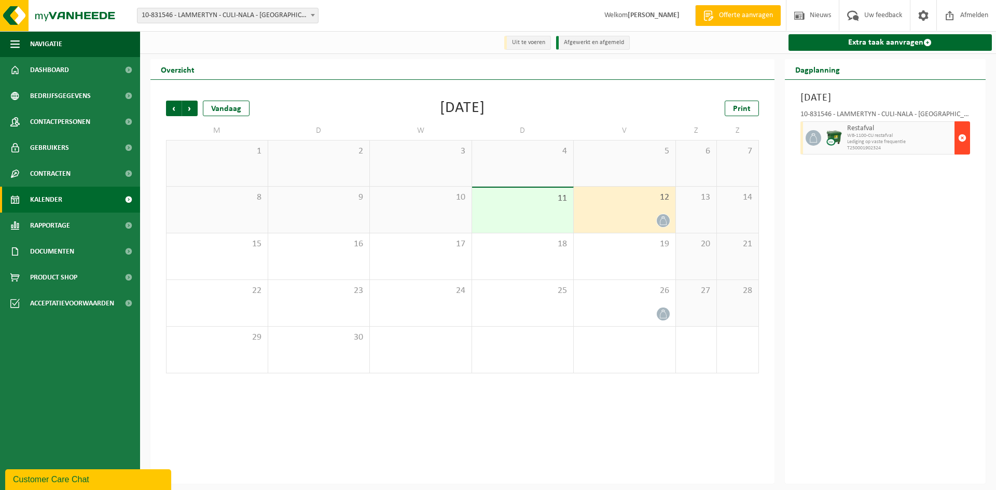
click at [968, 145] on button "button" at bounding box center [963, 137] width 16 height 33
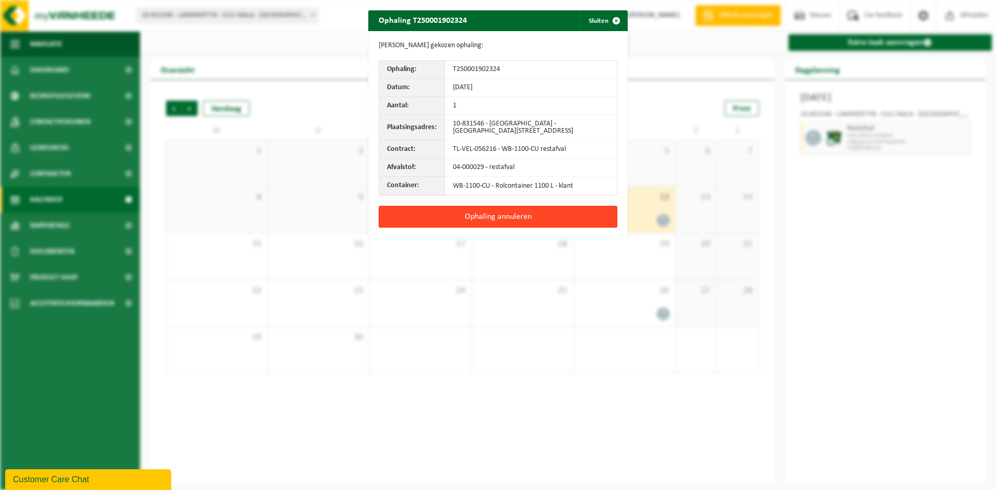
click at [472, 220] on button "Ophaling annuleren" at bounding box center [498, 217] width 239 height 22
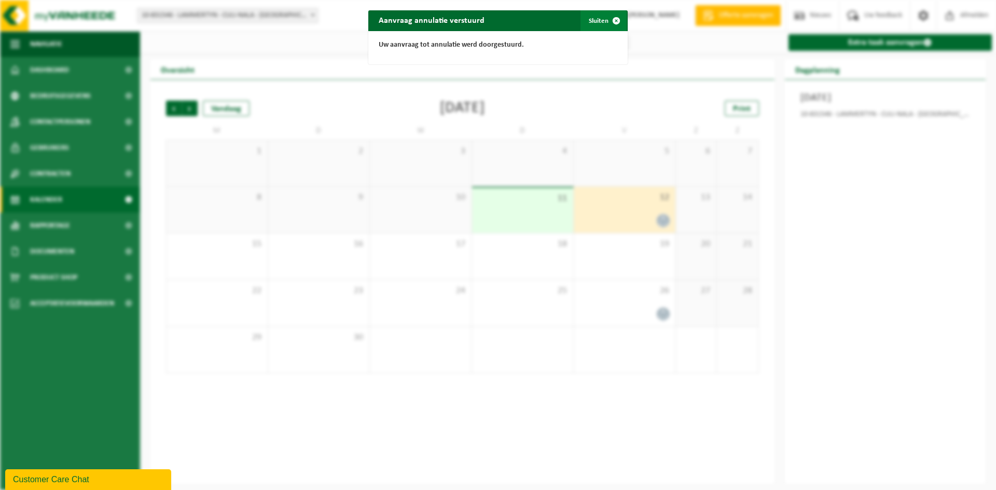
click at [593, 26] on button "Sluiten" at bounding box center [604, 20] width 46 height 21
